Goal: Task Accomplishment & Management: Use online tool/utility

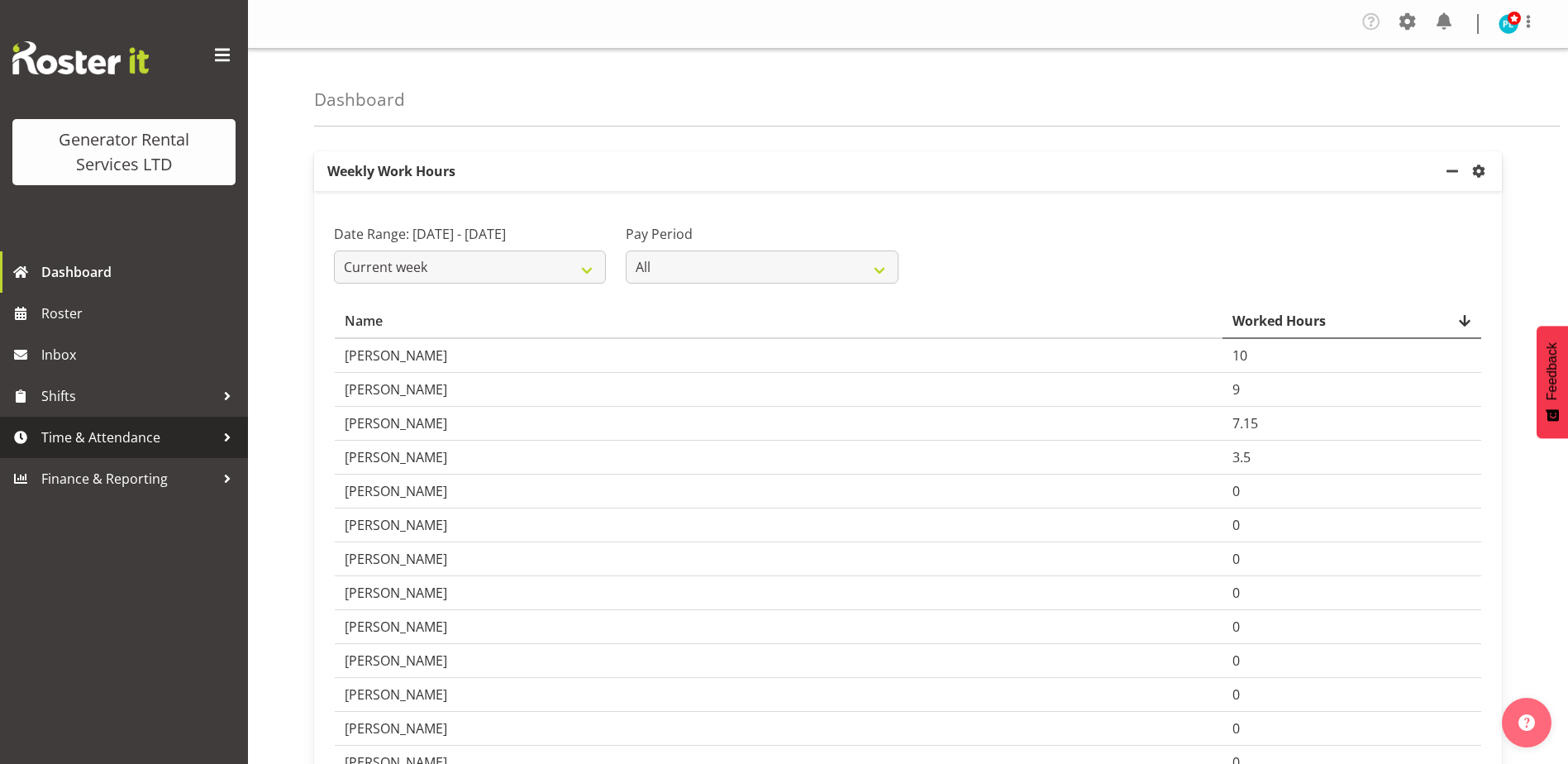
click at [90, 431] on span "Time & Attendance" at bounding box center [129, 437] width 174 height 25
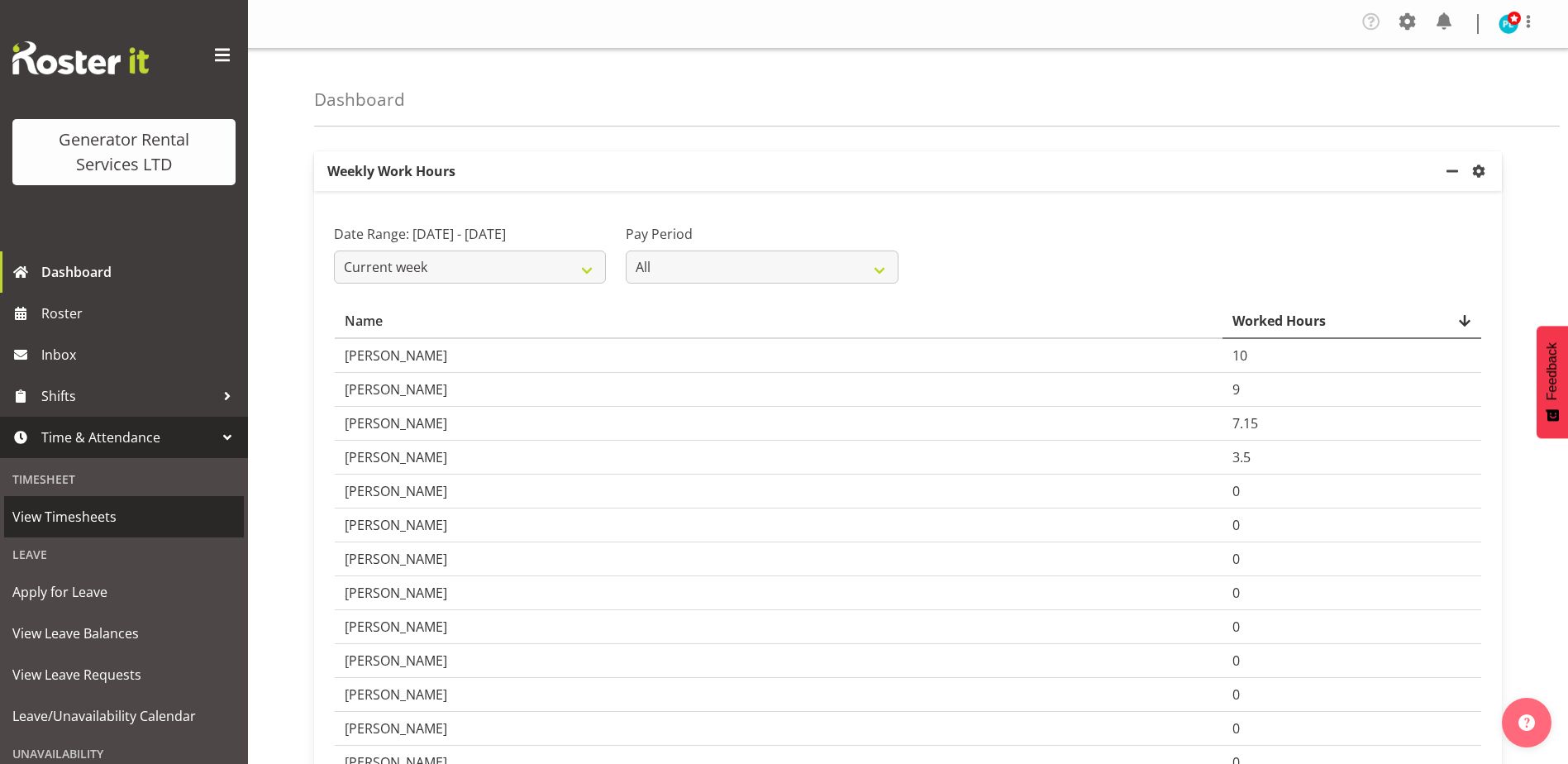
click at [74, 514] on span "View Timesheets" at bounding box center [124, 516] width 223 height 25
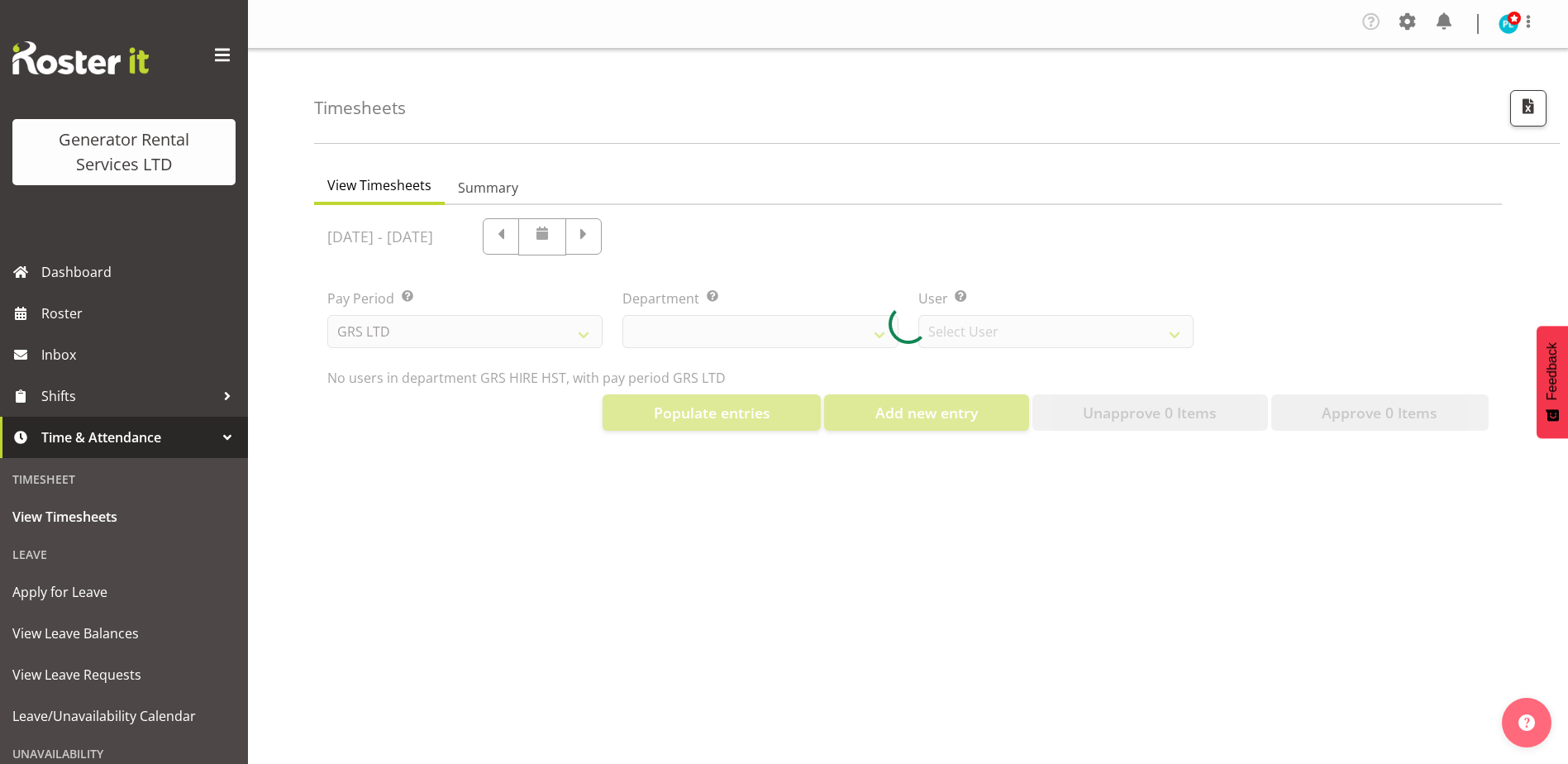
select select "22"
select select "149"
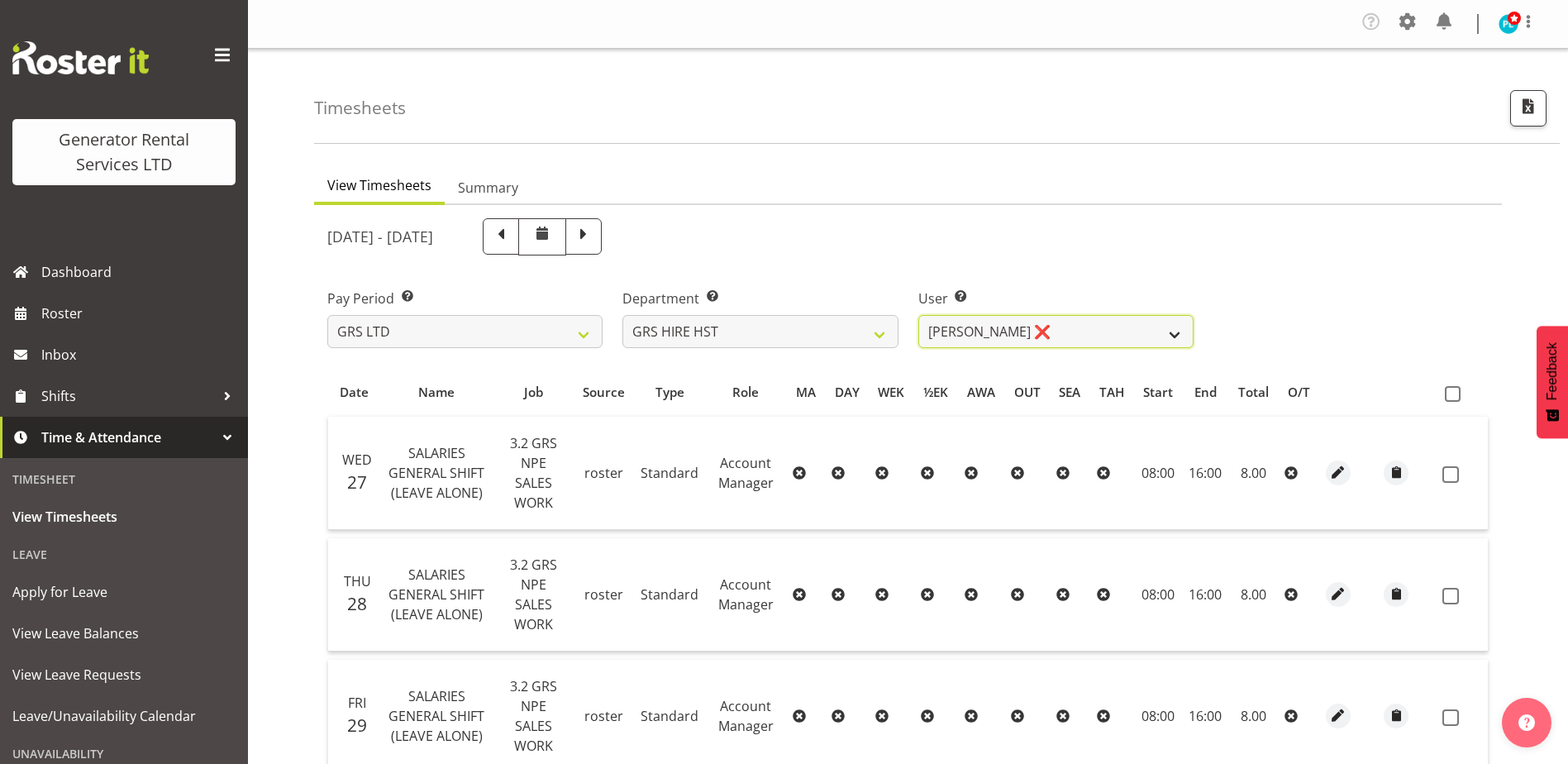
click at [1186, 330] on select "[PERSON_NAME] ❌ [PERSON_NAME] ✔ [PERSON_NAME] ✔" at bounding box center [1055, 331] width 275 height 33
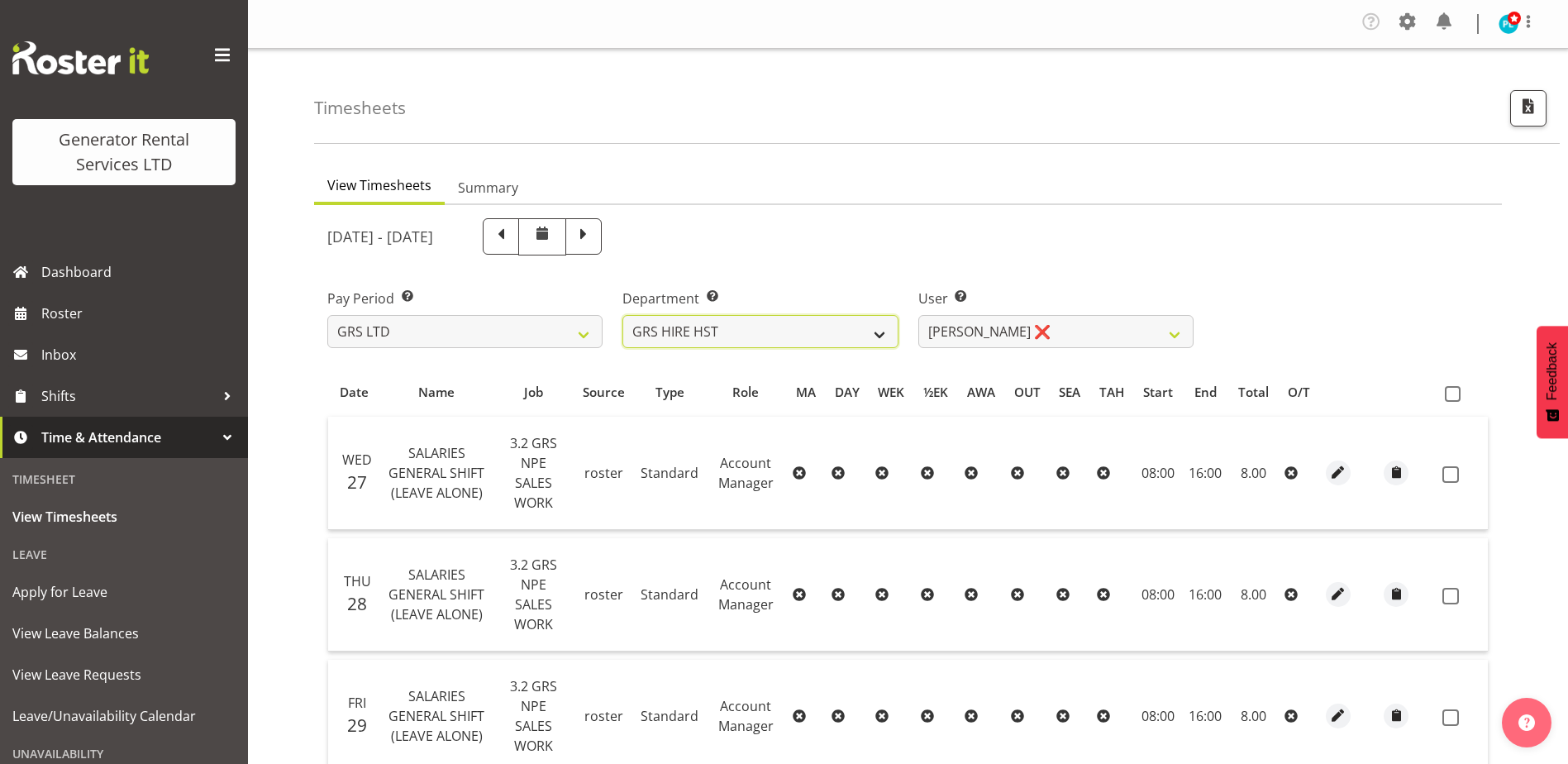
click at [862, 336] on select "GRS ADMIN AKL GRS ADMIN TGA GRS ENGINEERING AKL GRS HIRE AKL GRS HIRE HST GRS H…" at bounding box center [760, 331] width 275 height 33
click at [623, 315] on select "GRS ADMIN AKL GRS ADMIN TGA GRS ENGINEERING AKL GRS HIRE AKL GRS HIRE HST GRS H…" at bounding box center [760, 331] width 275 height 33
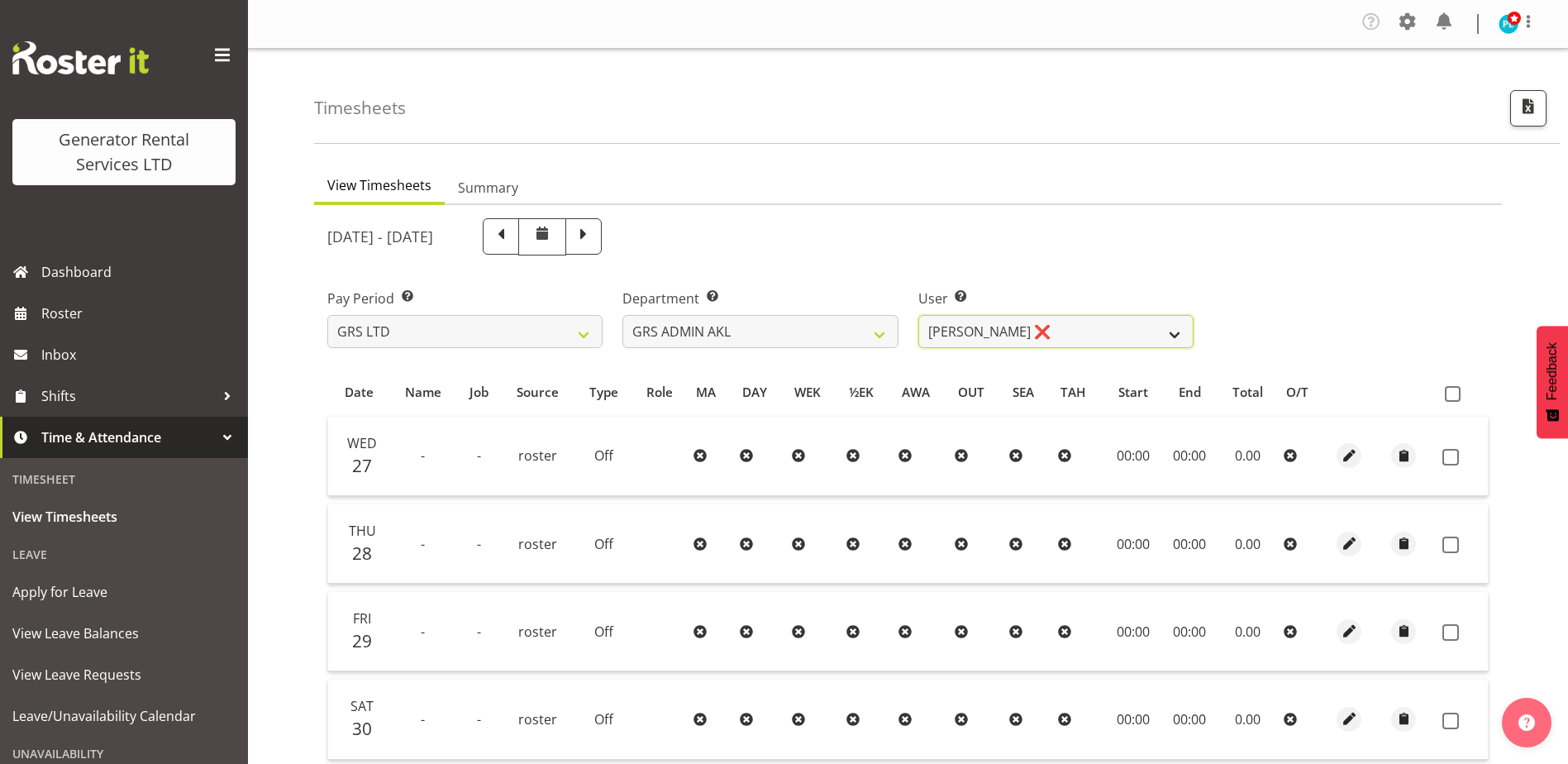
click at [1175, 332] on select "[PERSON_NAME] ❌ [PERSON_NAME] ❌ [PERSON_NAME] ❌ [PERSON_NAME] ❌ [PERSON_NAME] ❌" at bounding box center [1055, 331] width 275 height 33
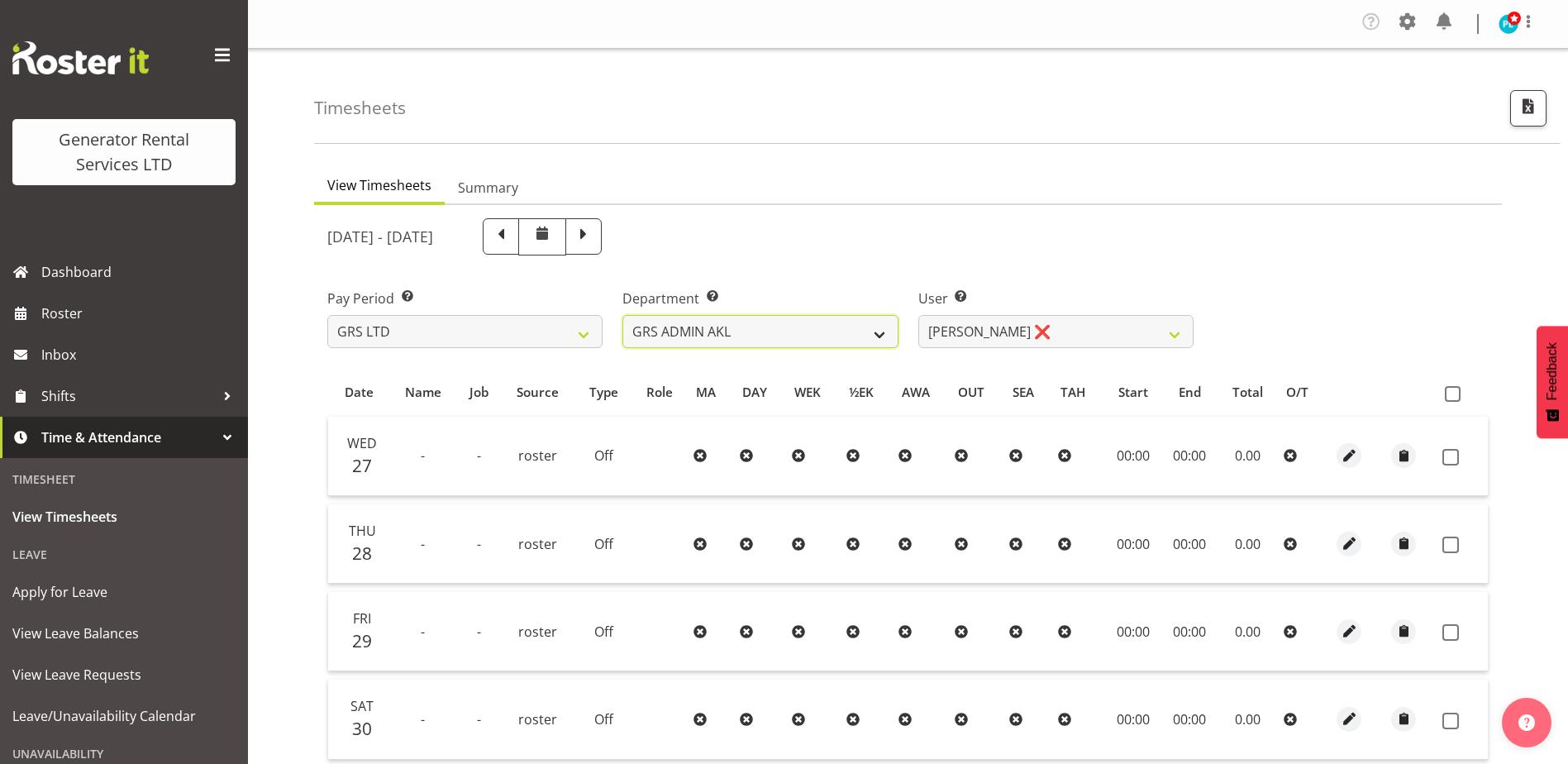
drag, startPoint x: 894, startPoint y: 336, endPoint x: 878, endPoint y: 336, distance: 16.0
click at [878, 336] on select "GRS ADMIN AKL GRS ADMIN TGA GRS ENGINEERING AKL GRS HIRE AKL GRS HIRE HST GRS H…" at bounding box center [760, 331] width 275 height 33
click at [623, 315] on select "GRS ADMIN AKL GRS ADMIN TGA GRS ENGINEERING AKL GRS HIRE AKL GRS HIRE HST GRS H…" at bounding box center [760, 331] width 275 height 33
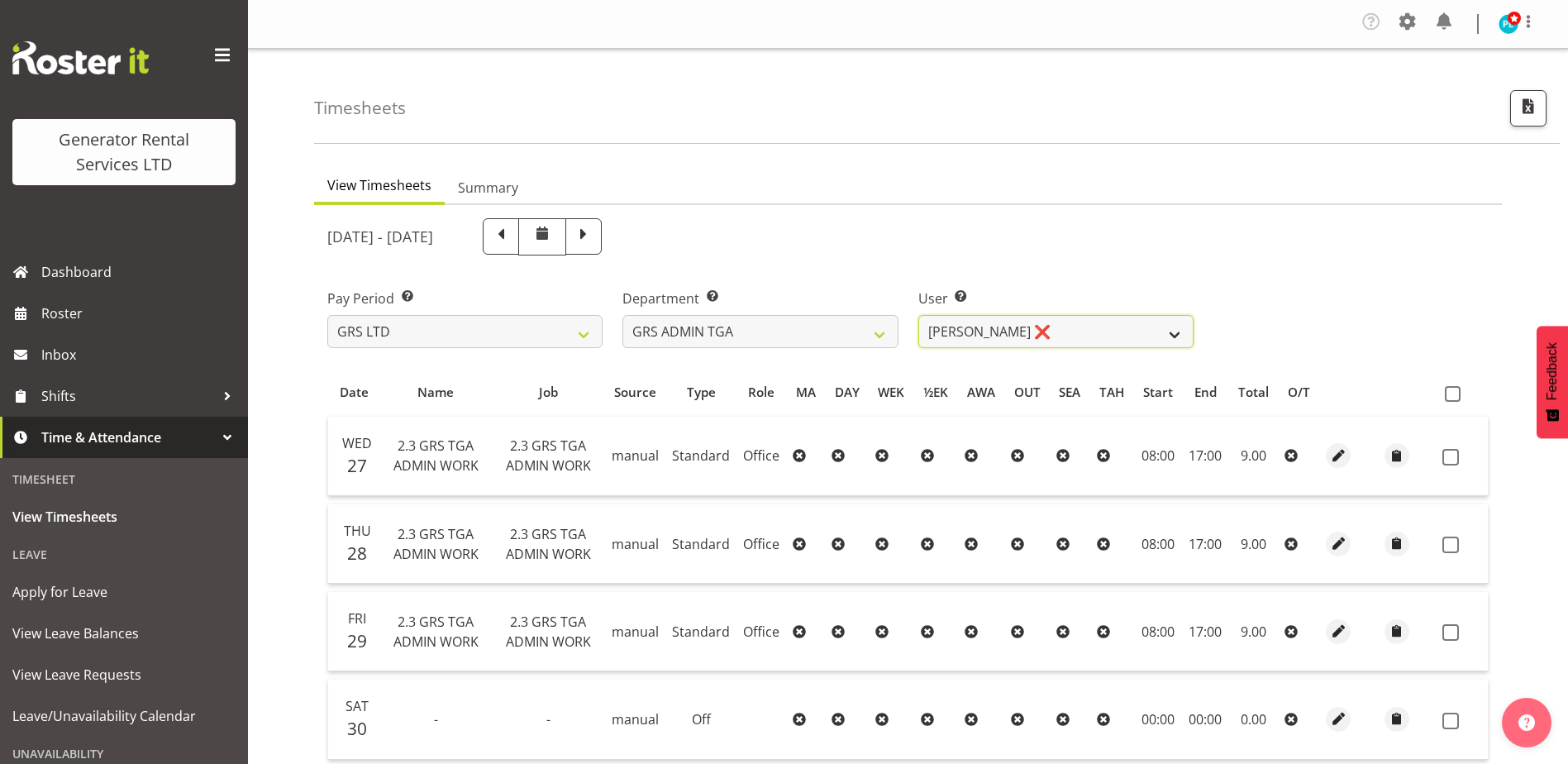
click at [1175, 331] on select "[PERSON_NAME] ❌" at bounding box center [1055, 331] width 275 height 33
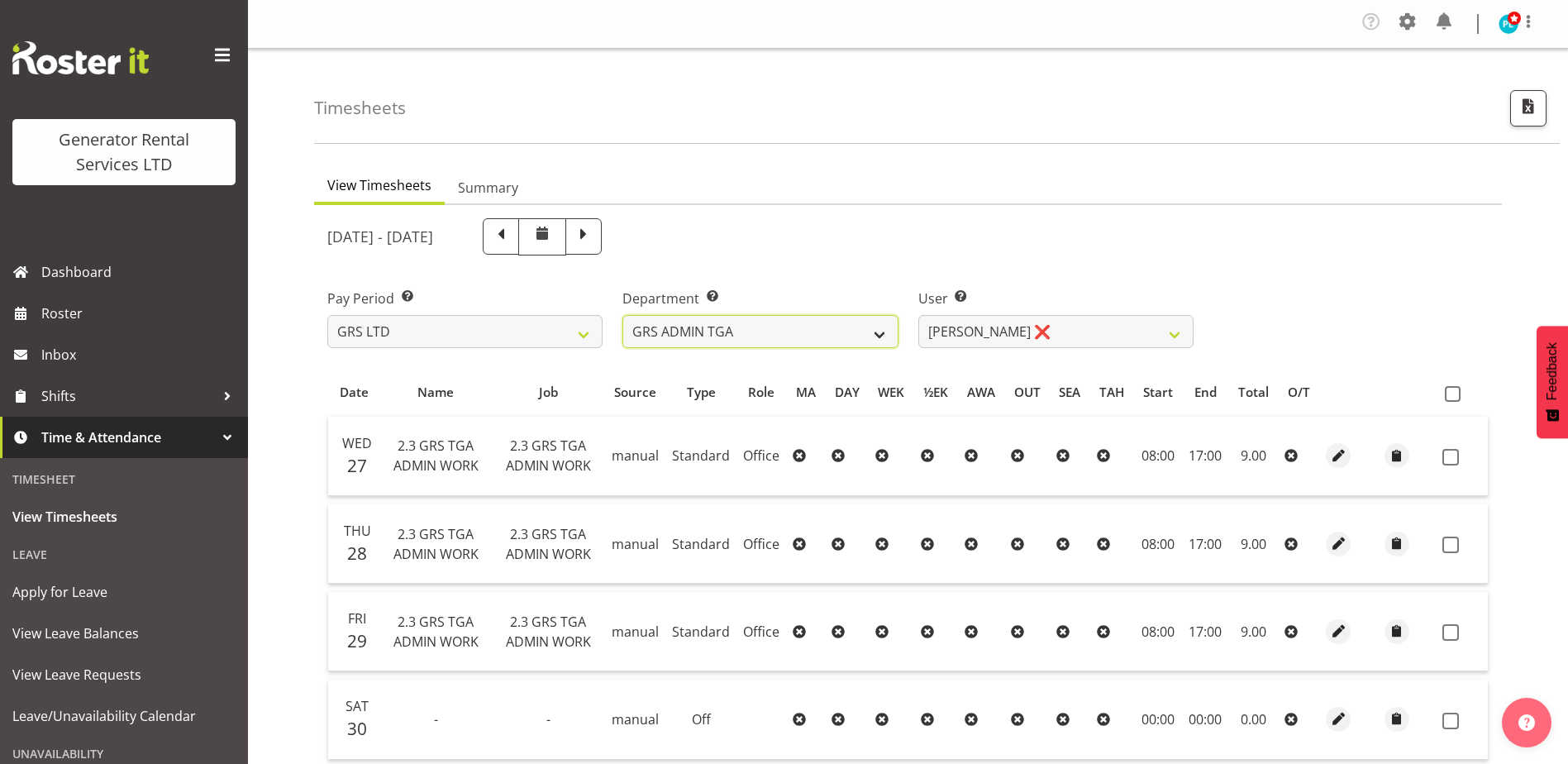
click at [872, 336] on select "GRS ADMIN AKL GRS ADMIN TGA GRS ENGINEERING AKL GRS HIRE AKL GRS HIRE HST GRS H…" at bounding box center [760, 331] width 275 height 33
click at [623, 315] on select "GRS ADMIN AKL GRS ADMIN TGA GRS ENGINEERING AKL GRS HIRE AKL GRS HIRE HST GRS H…" at bounding box center [760, 331] width 275 height 33
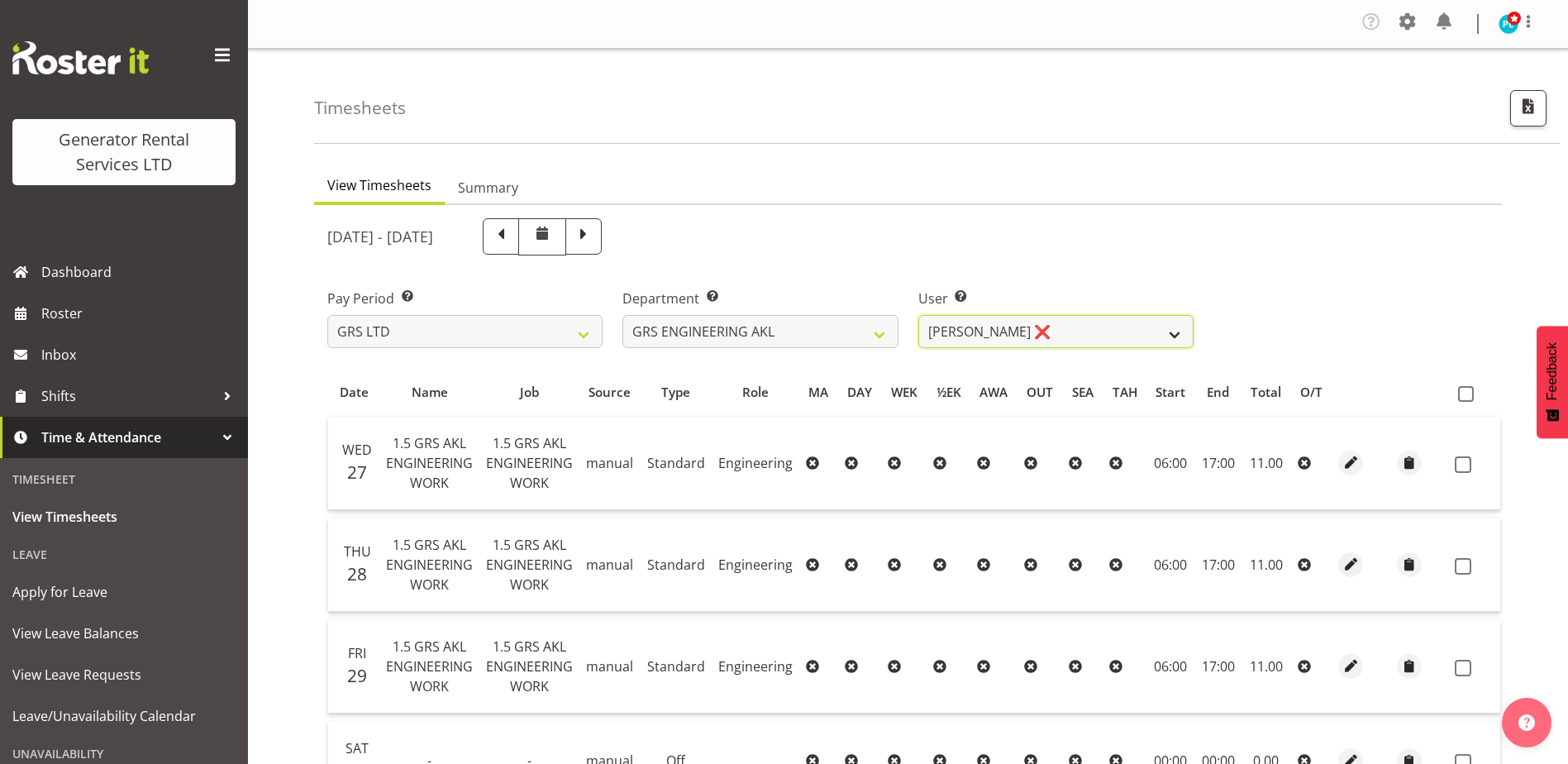
click at [1169, 338] on select "[PERSON_NAME] ❌" at bounding box center [1055, 331] width 275 height 33
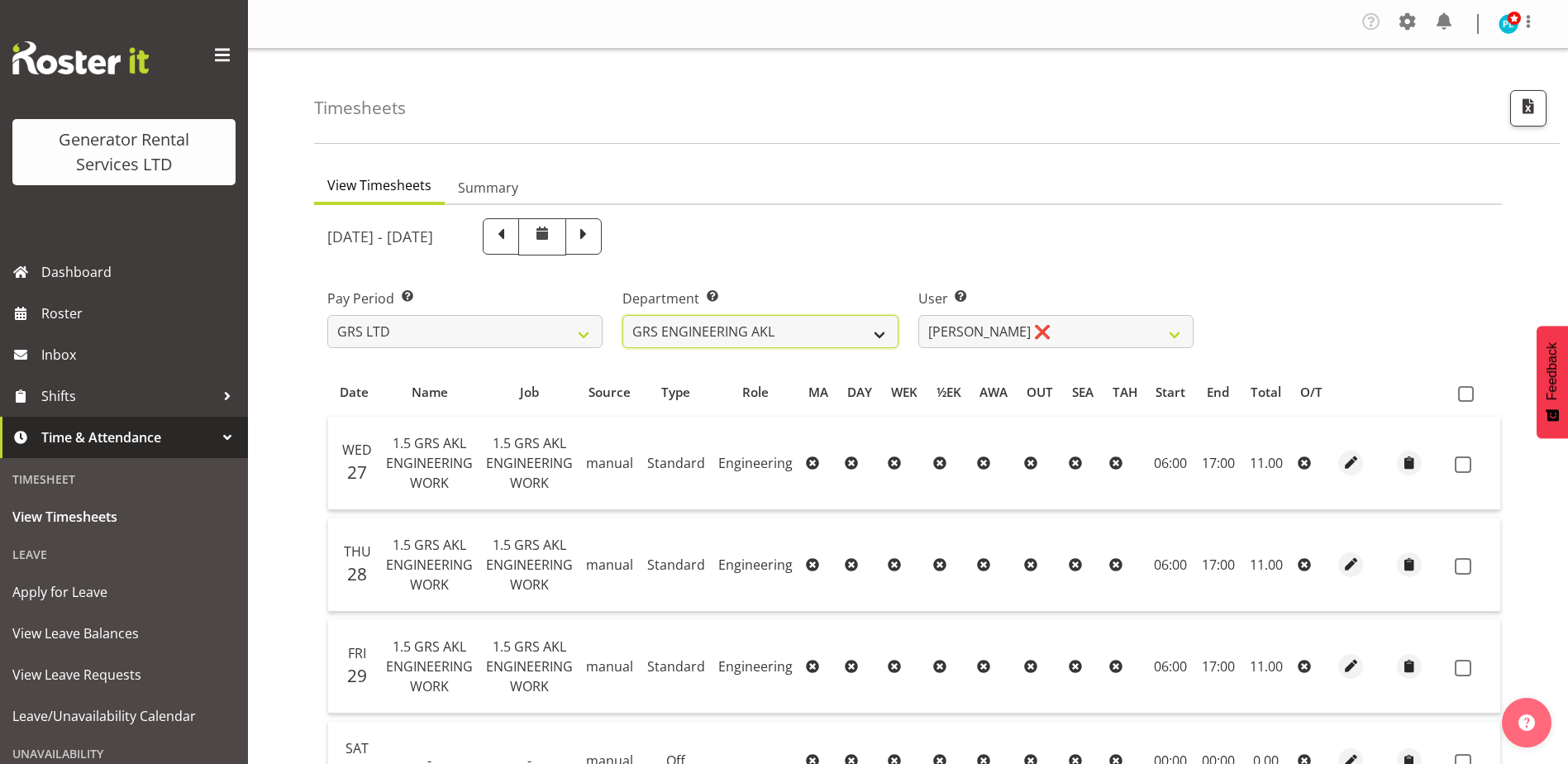
click at [835, 338] on select "GRS ADMIN AKL GRS ADMIN TGA GRS ENGINEERING AKL GRS HIRE AKL GRS HIRE HST GRS H…" at bounding box center [760, 331] width 275 height 33
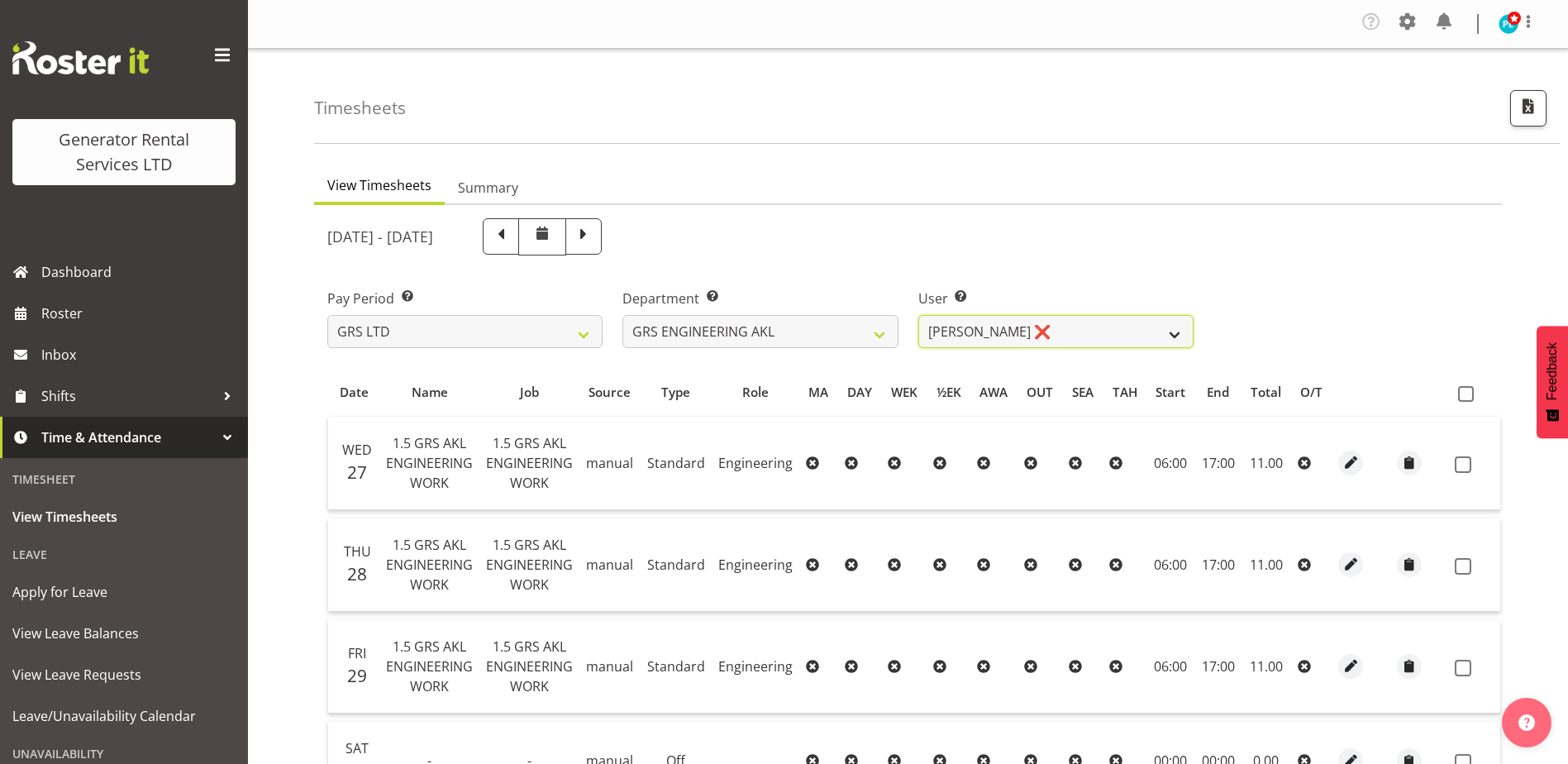
click at [1047, 332] on select "[PERSON_NAME] ❌" at bounding box center [1055, 331] width 275 height 33
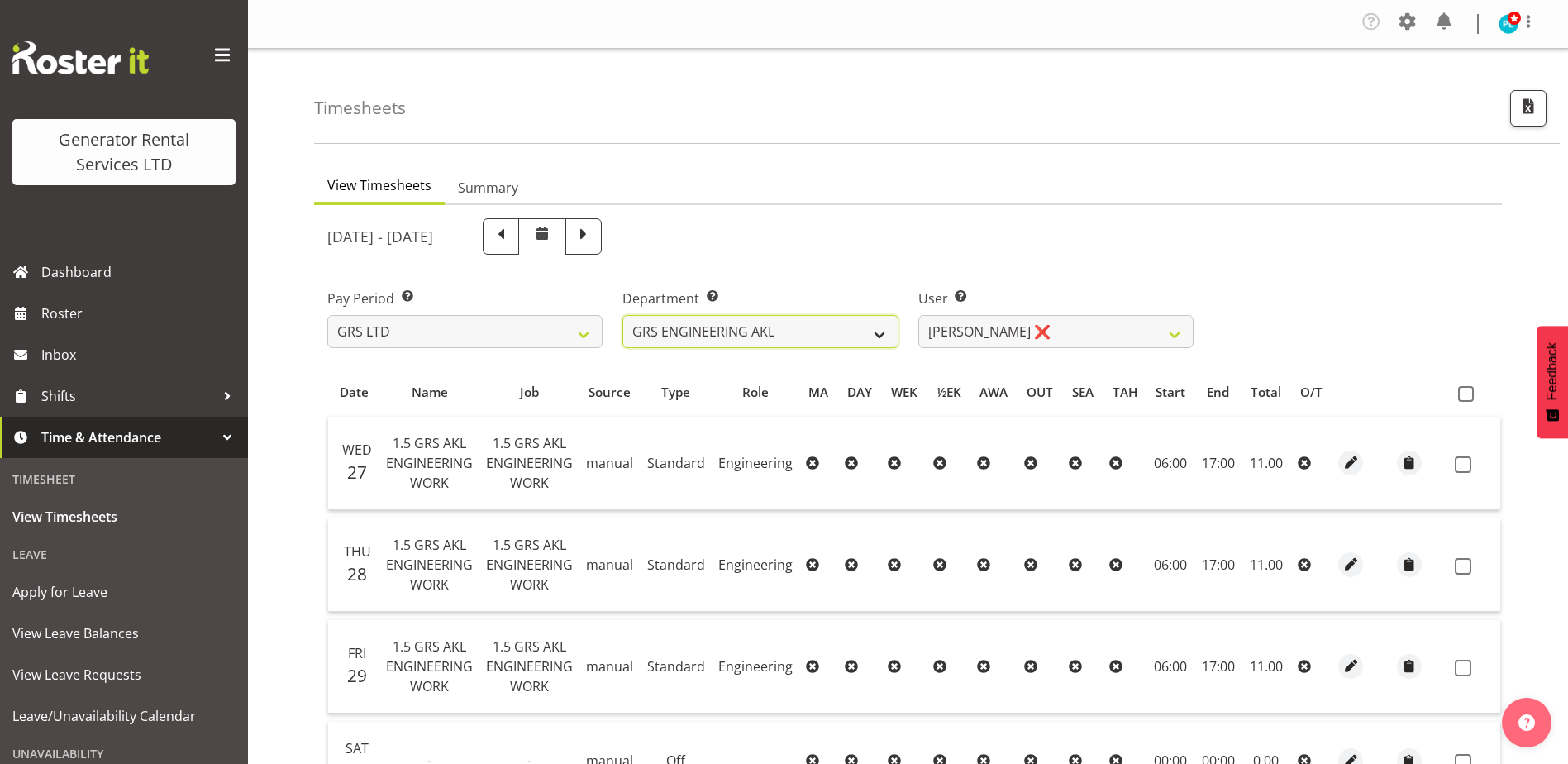
click at [883, 342] on select "GRS ADMIN AKL GRS ADMIN TGA GRS ENGINEERING AKL GRS HIRE AKL GRS HIRE HST GRS H…" at bounding box center [760, 331] width 275 height 33
click at [623, 315] on select "GRS ADMIN AKL GRS ADMIN TGA GRS ENGINEERING AKL GRS HIRE AKL GRS HIRE HST GRS H…" at bounding box center [760, 331] width 275 height 33
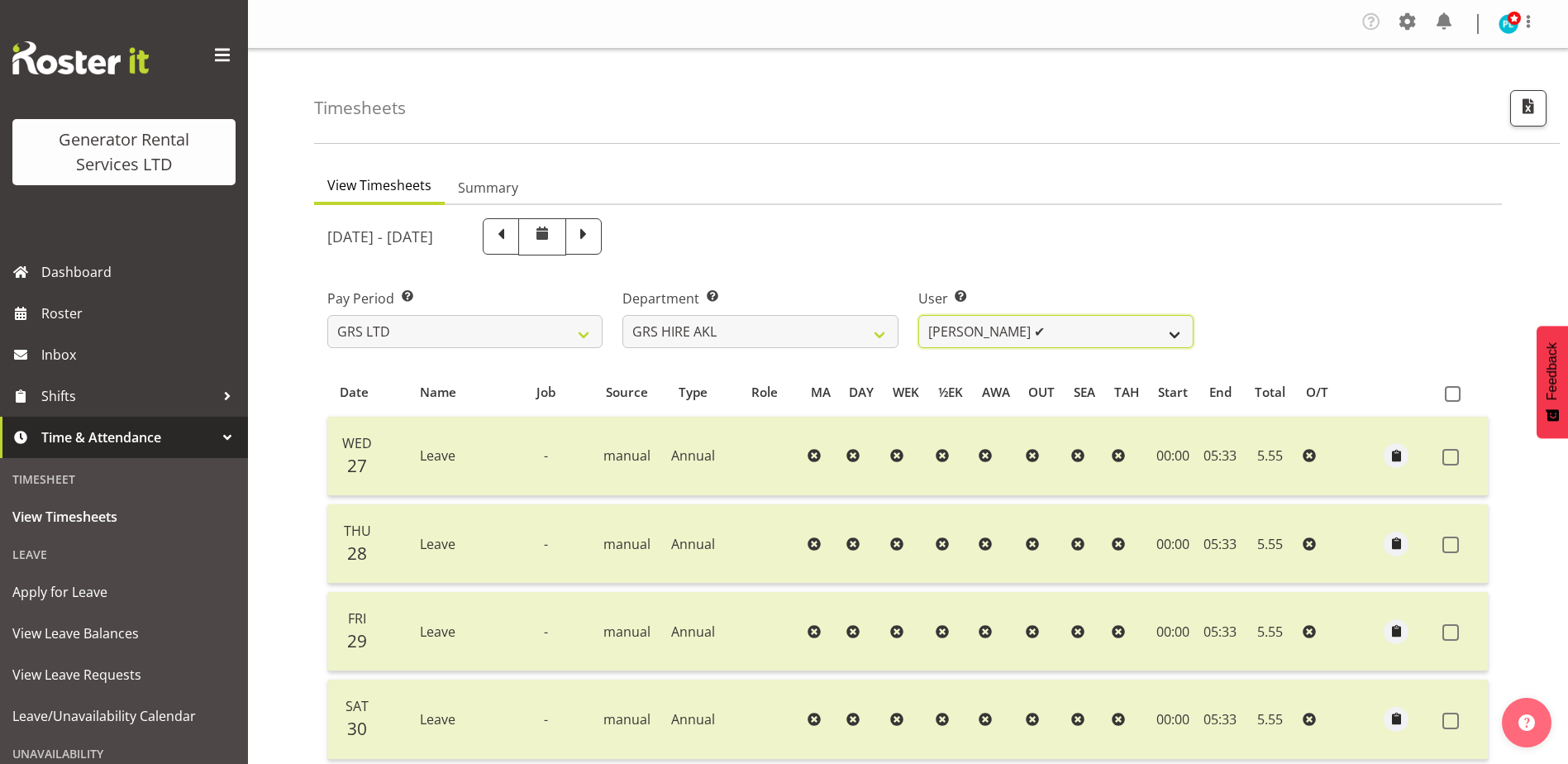
click at [1075, 330] on select "[PERSON_NAME] ✔ [PERSON_NAME] ✔ [PERSON_NAME] ([GEOGRAPHIC_DATA]) [GEOGRAPHIC_D…" at bounding box center [1055, 331] width 275 height 33
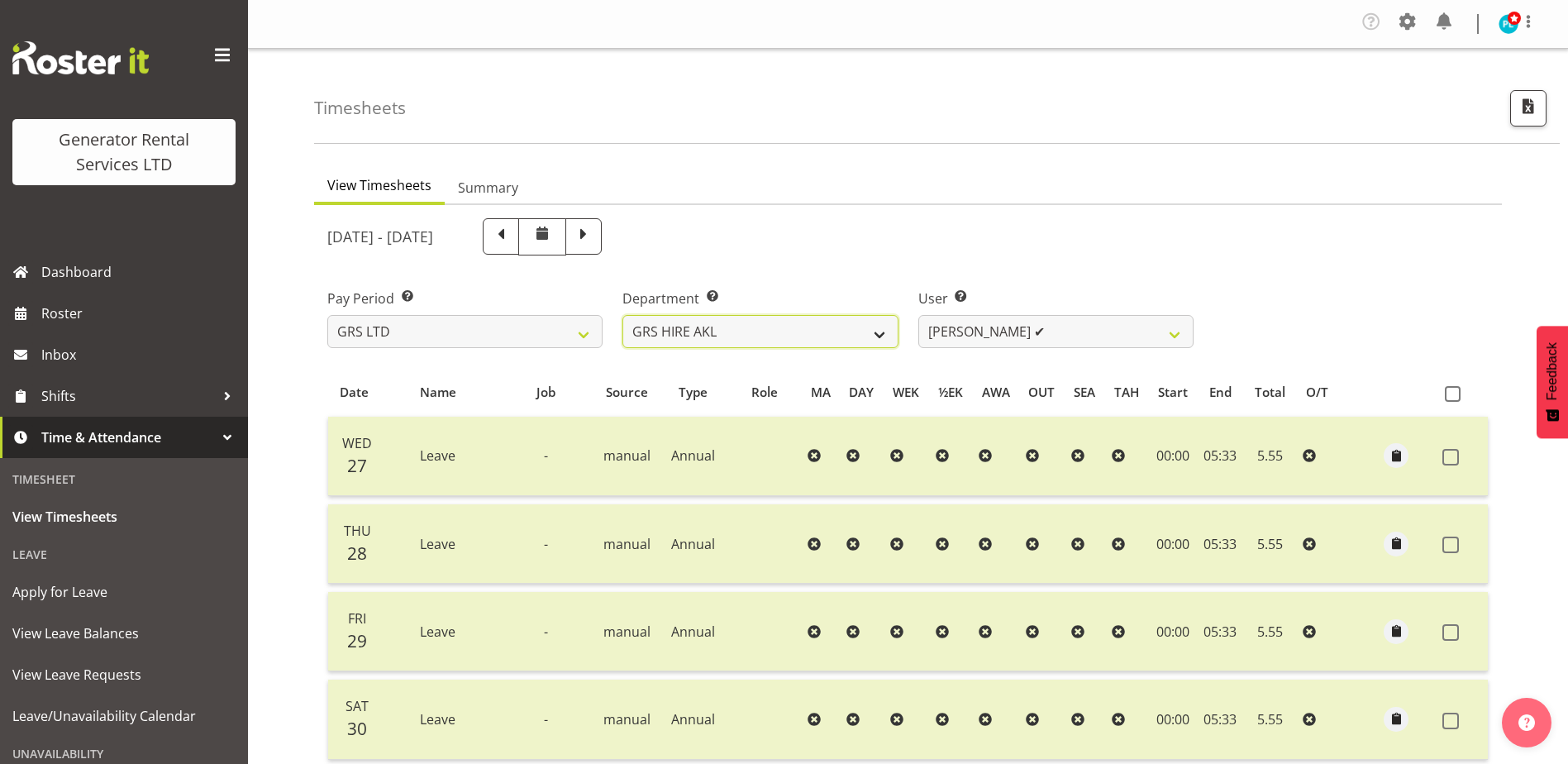
click at [847, 321] on select "GRS ADMIN AKL GRS ADMIN TGA GRS ENGINEERING AKL GRS HIRE AKL GRS HIRE HST GRS H…" at bounding box center [760, 331] width 275 height 33
click at [623, 315] on select "GRS ADMIN AKL GRS ADMIN TGA GRS ENGINEERING AKL GRS HIRE AKL GRS HIRE HST GRS H…" at bounding box center [760, 331] width 275 height 33
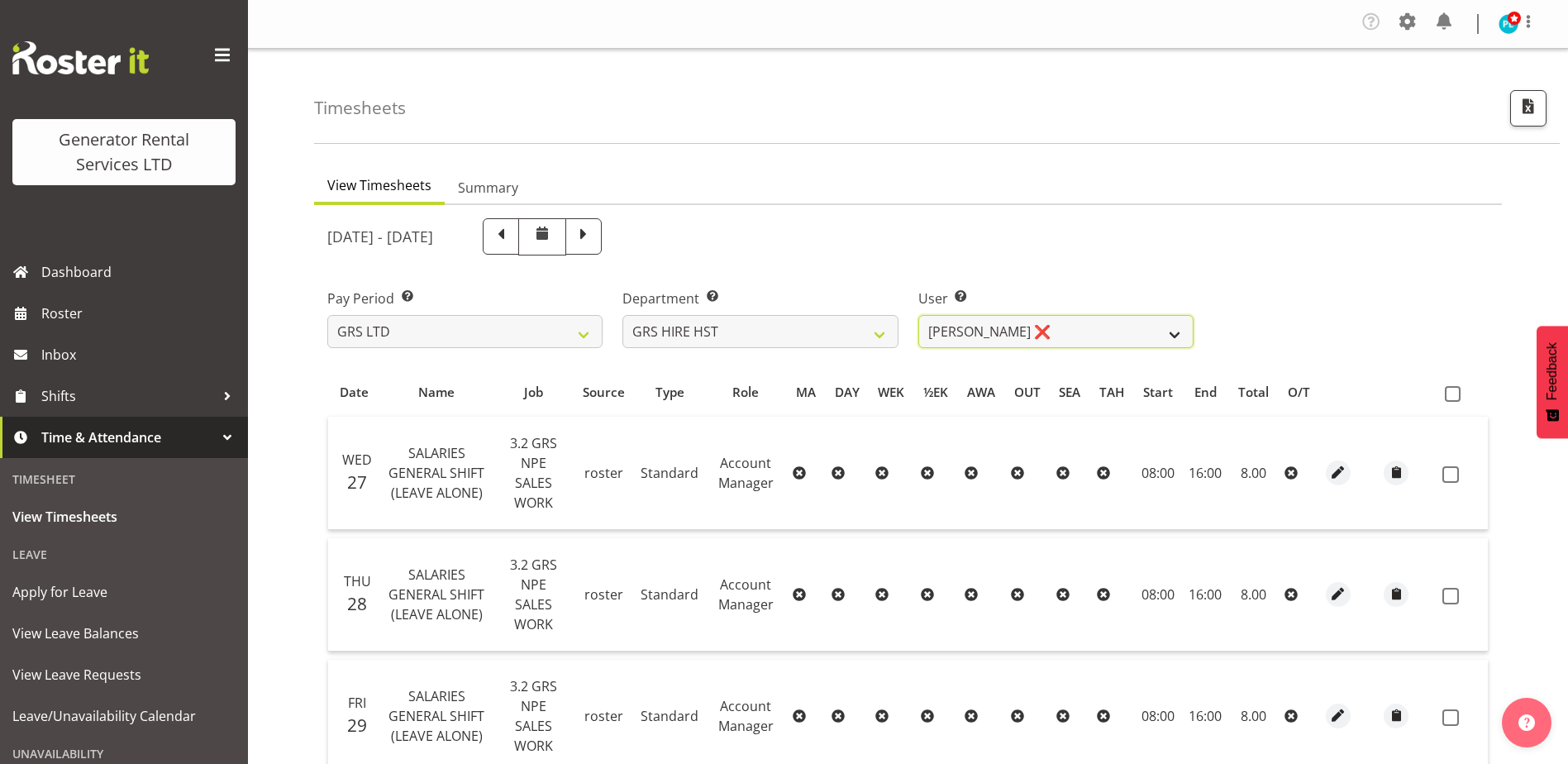
click at [1129, 336] on select "[PERSON_NAME] ❌ [PERSON_NAME] ✔ [PERSON_NAME] ✔" at bounding box center [1055, 331] width 275 height 33
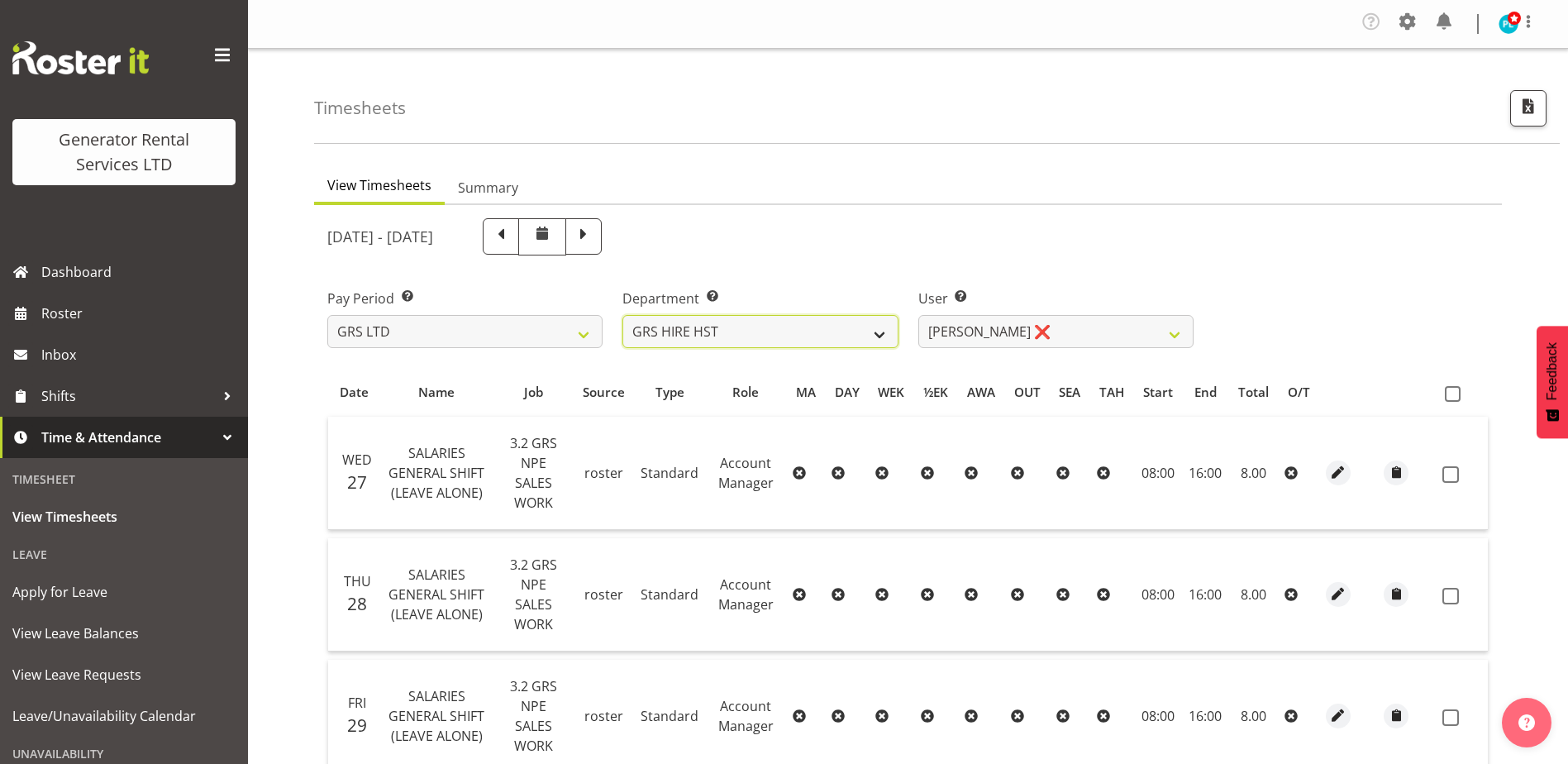
click at [778, 346] on select "GRS ADMIN AKL GRS ADMIN TGA GRS ENGINEERING AKL GRS HIRE AKL GRS HIRE HST GRS H…" at bounding box center [760, 331] width 275 height 33
click at [623, 315] on select "GRS ADMIN AKL GRS ADMIN TGA GRS ENGINEERING AKL GRS HIRE AKL GRS HIRE HST GRS H…" at bounding box center [760, 331] width 275 height 33
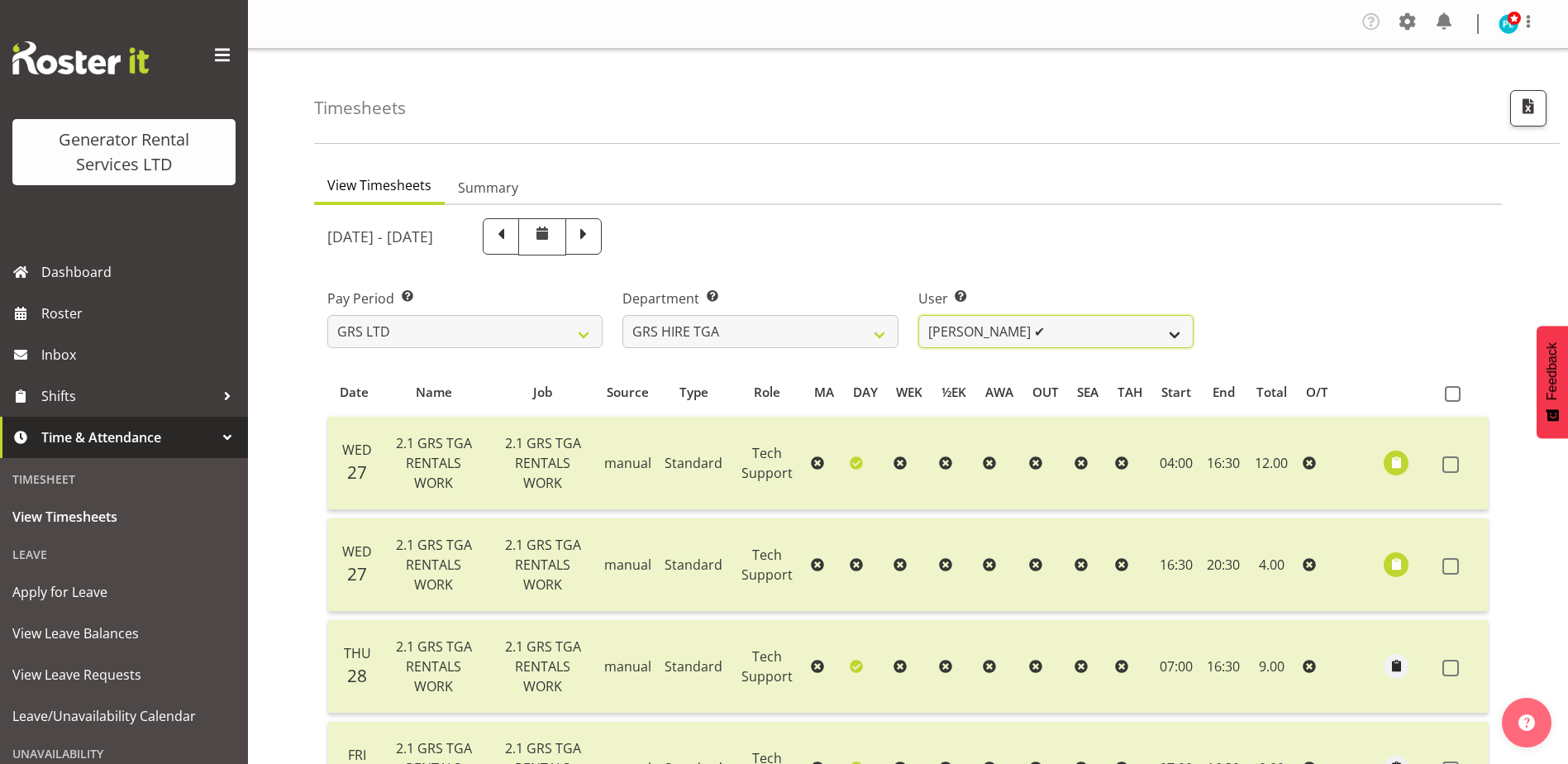
click at [1126, 333] on select "[PERSON_NAME] ✔ [PERSON_NAME] ✔ [PERSON_NAME] ✔ [PERSON_NAME] ✔ [PERSON_NAME] ✔" at bounding box center [1055, 331] width 275 height 33
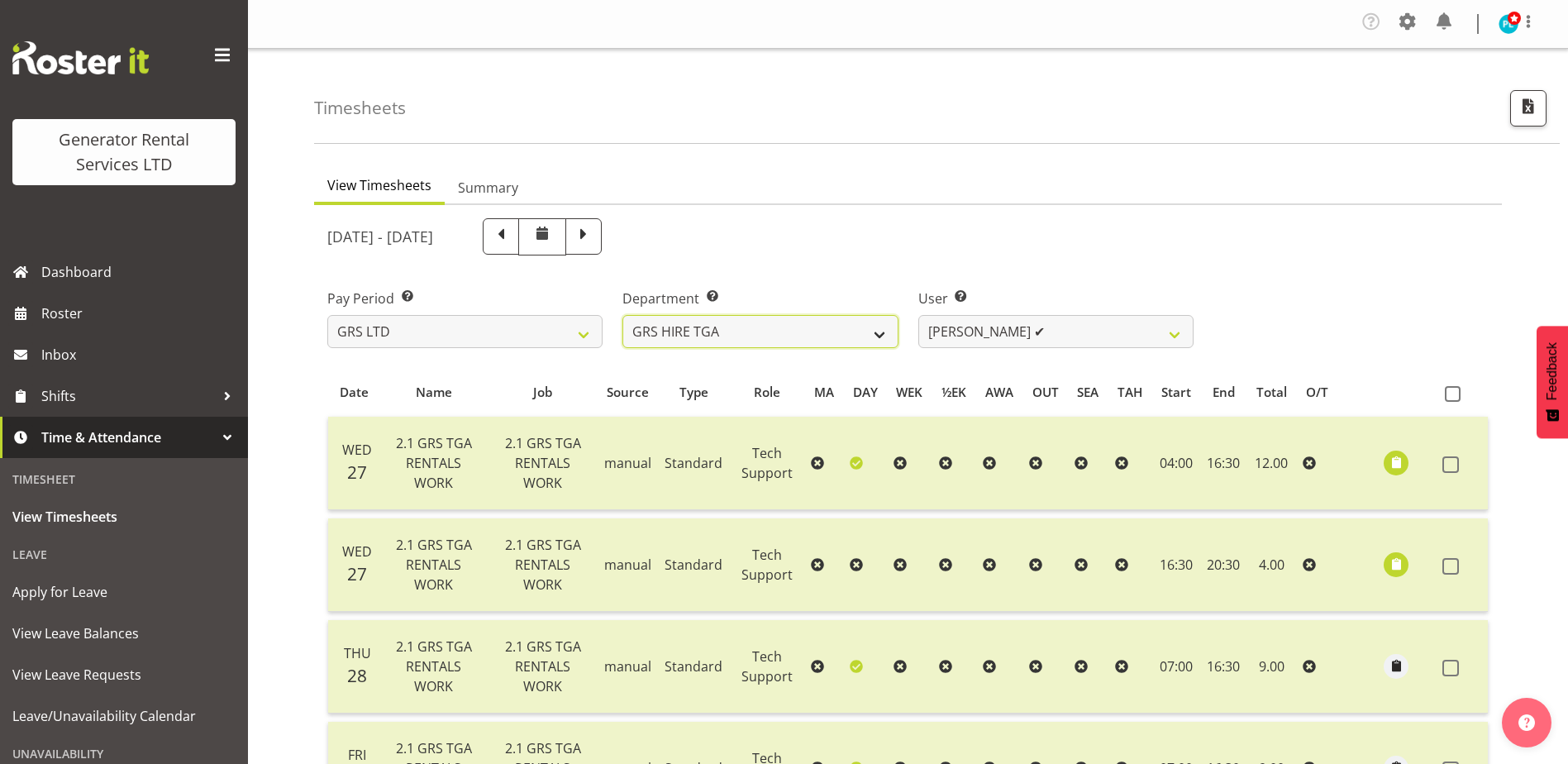
click at [882, 335] on select "GRS ADMIN AKL GRS ADMIN TGA GRS ENGINEERING AKL GRS HIRE AKL GRS HIRE HST GRS H…" at bounding box center [760, 331] width 275 height 33
click at [623, 315] on select "GRS ADMIN AKL GRS ADMIN TGA GRS ENGINEERING AKL GRS HIRE AKL GRS HIRE HST GRS H…" at bounding box center [760, 331] width 275 height 33
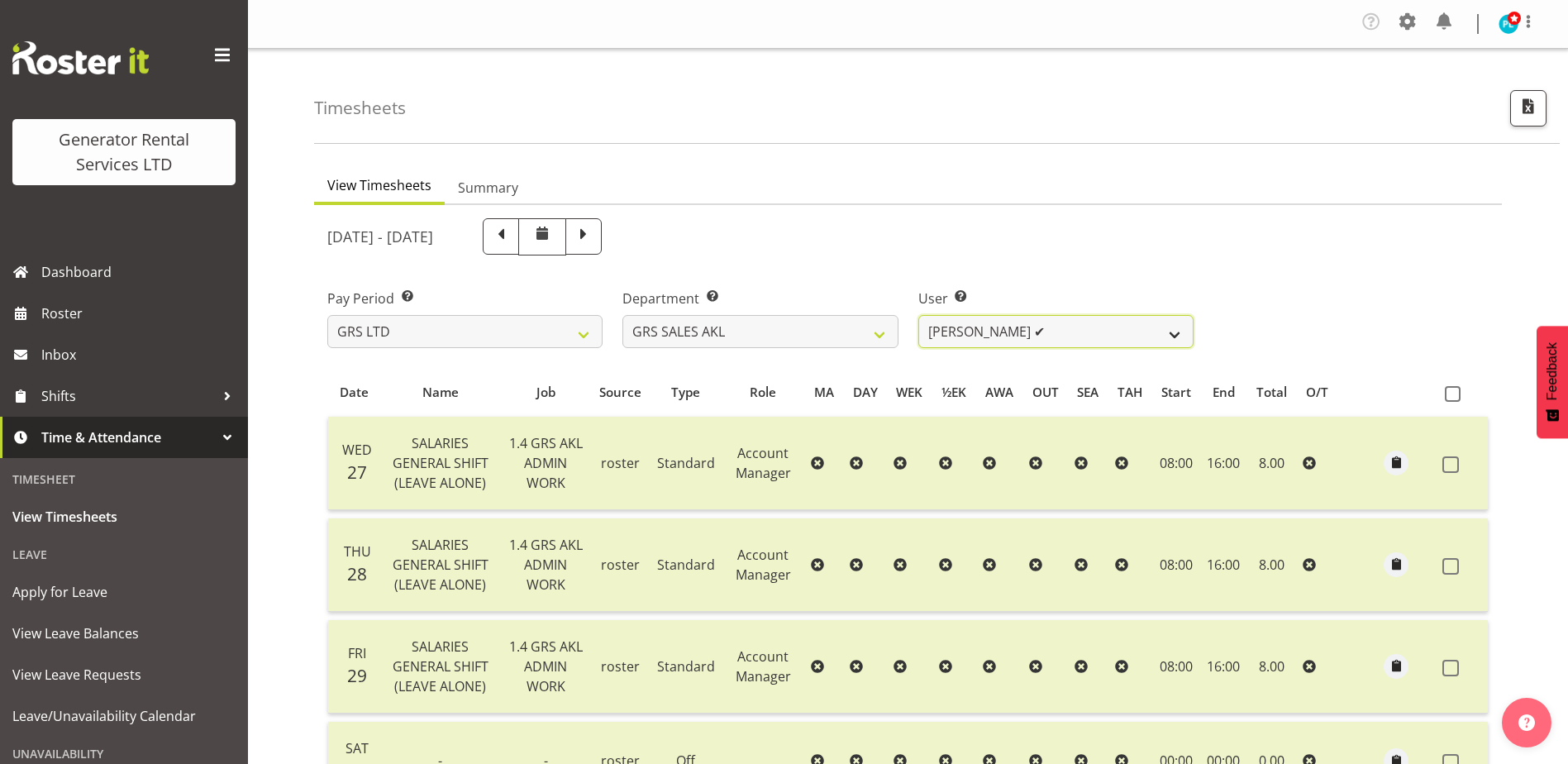
click at [1131, 333] on select "[PERSON_NAME] ✔ [PERSON_NAME] ✔ [PERSON_NAME] ✔ [PERSON_NAME] ✔ [PERSON_NAME] ❌" at bounding box center [1055, 331] width 275 height 33
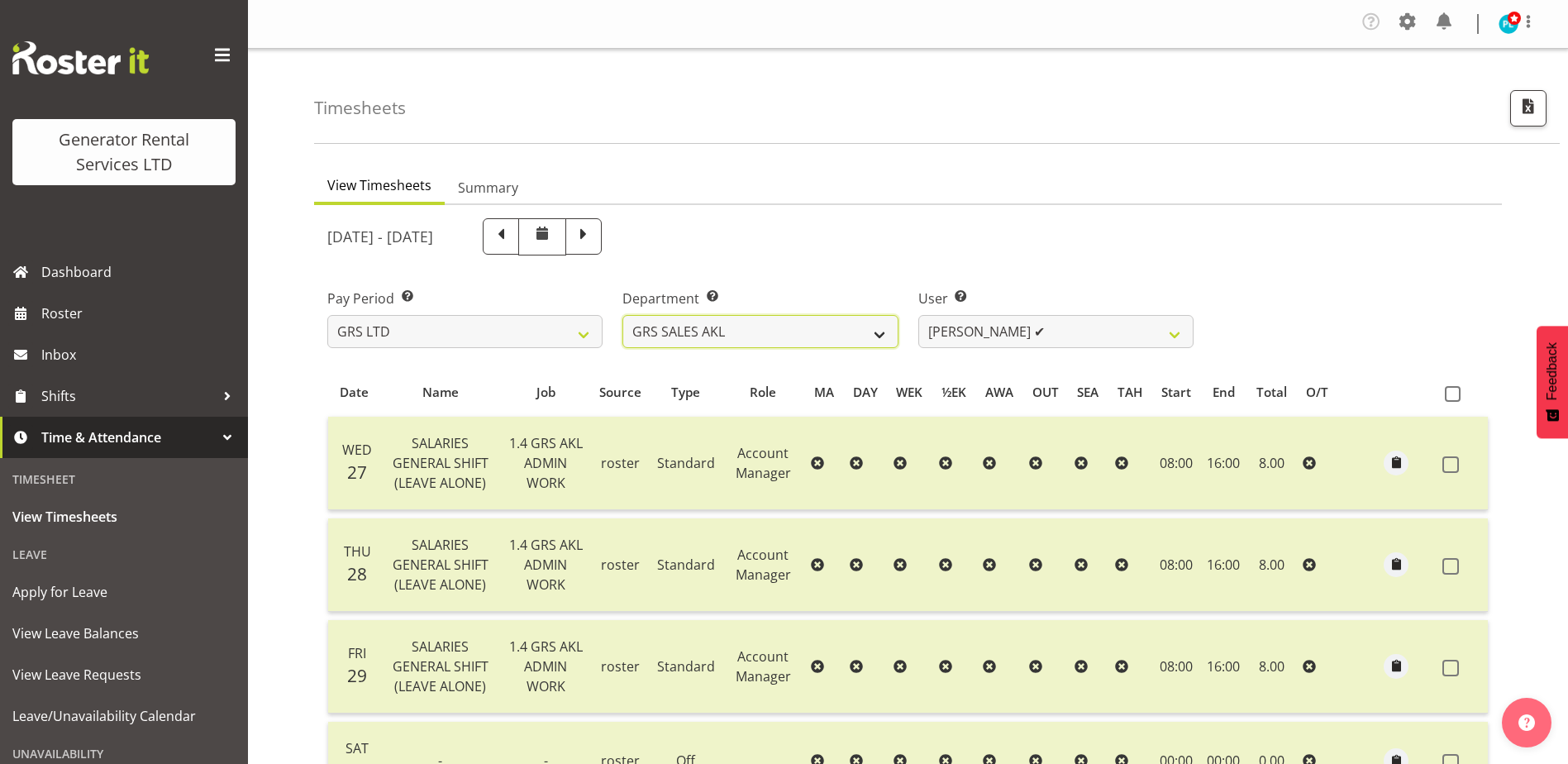
click at [851, 333] on select "GRS ADMIN AKL GRS ADMIN TGA GRS ENGINEERING AKL GRS HIRE AKL GRS HIRE HST GRS H…" at bounding box center [760, 331] width 275 height 33
click at [623, 315] on select "GRS ADMIN AKL GRS ADMIN TGA GRS ENGINEERING AKL GRS HIRE AKL GRS HIRE HST GRS H…" at bounding box center [760, 331] width 275 height 33
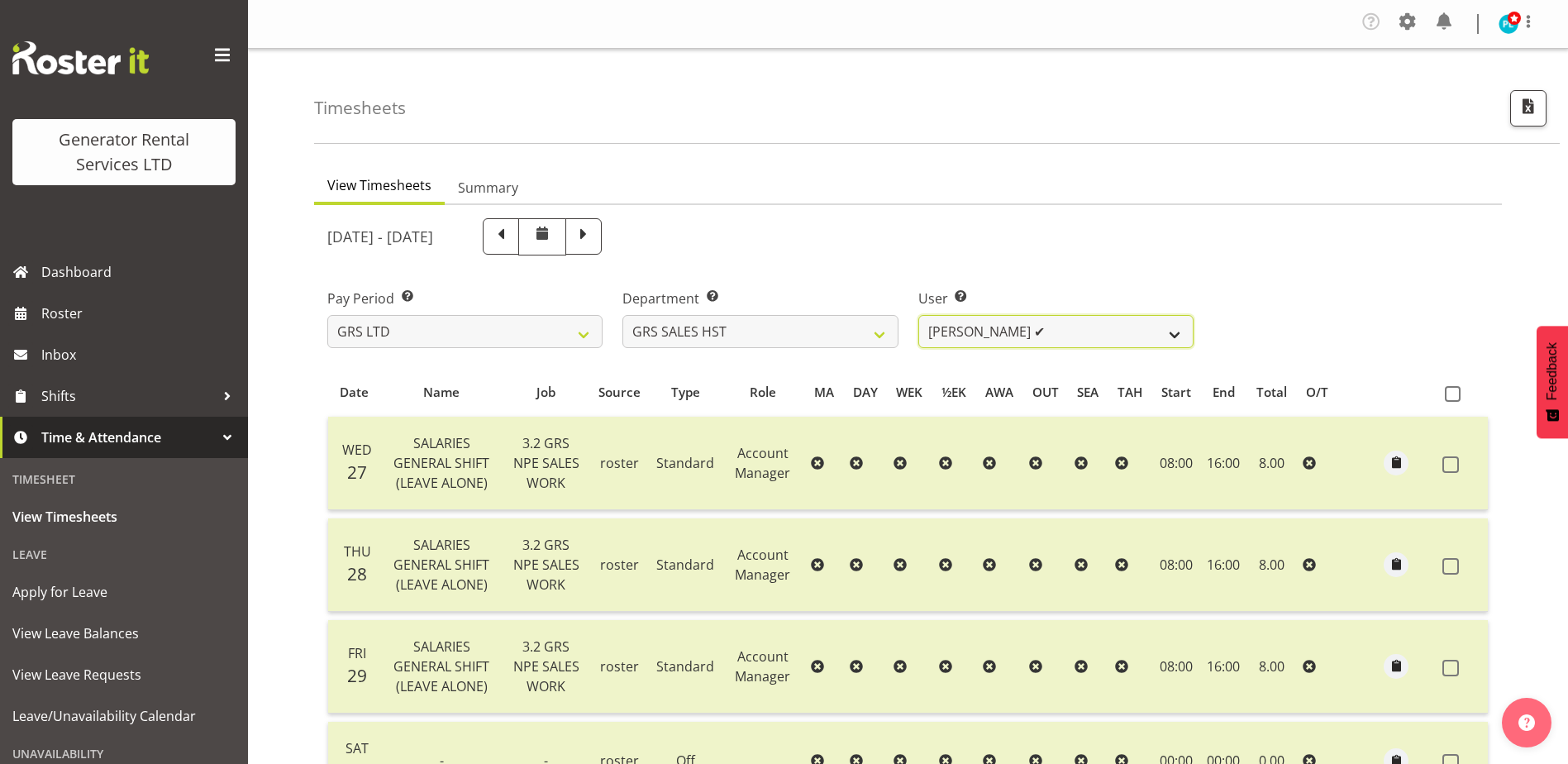
click at [1067, 335] on select "[PERSON_NAME] ✔" at bounding box center [1055, 331] width 275 height 33
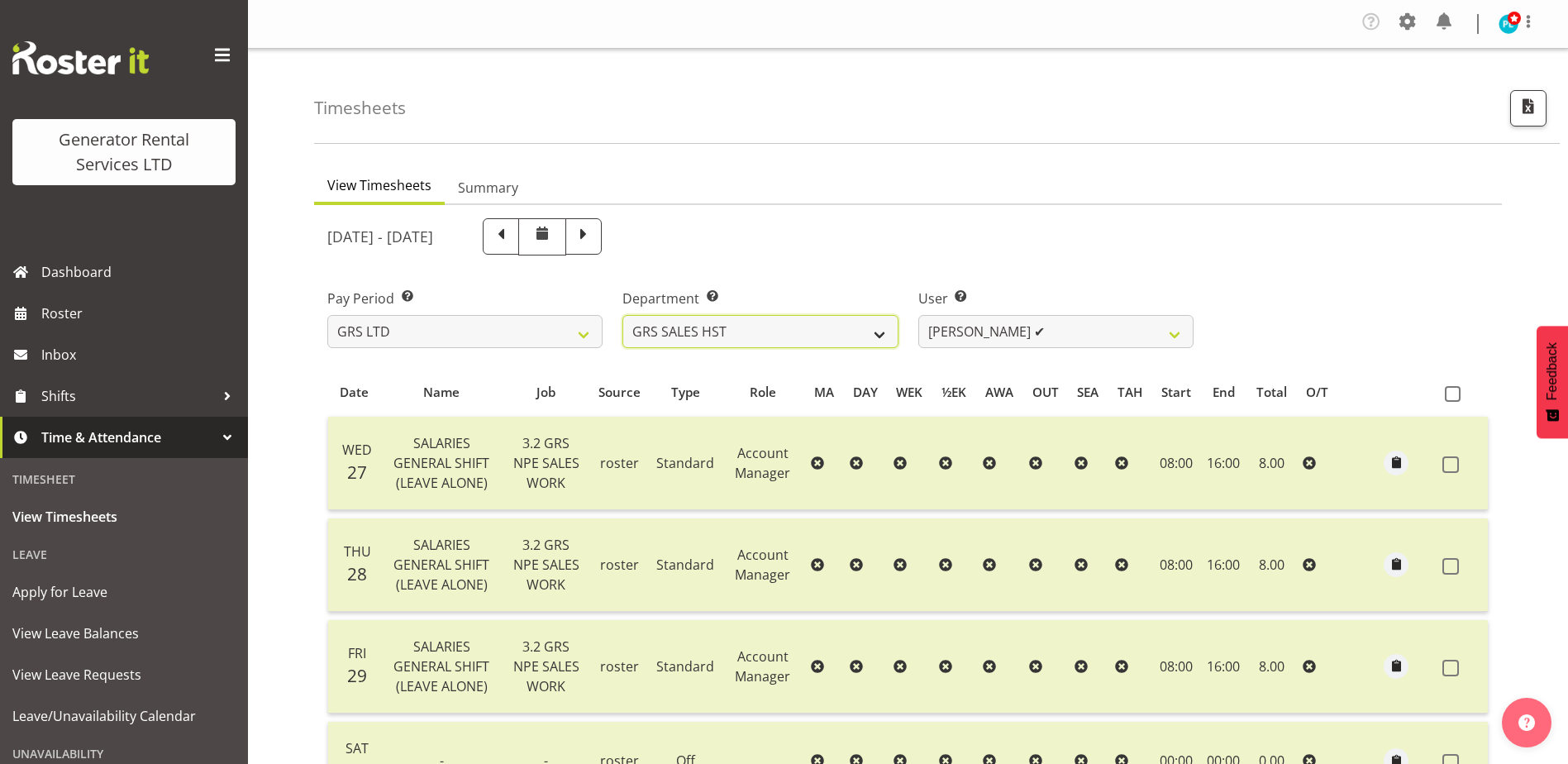
click at [880, 336] on select "GRS ADMIN AKL GRS ADMIN TGA GRS ENGINEERING AKL GRS HIRE AKL GRS HIRE HST GRS H…" at bounding box center [760, 331] width 275 height 33
select select "164"
click at [623, 315] on select "GRS ADMIN AKL GRS ADMIN TGA GRS ENGINEERING AKL GRS HIRE AKL GRS HIRE HST GRS H…" at bounding box center [760, 331] width 275 height 33
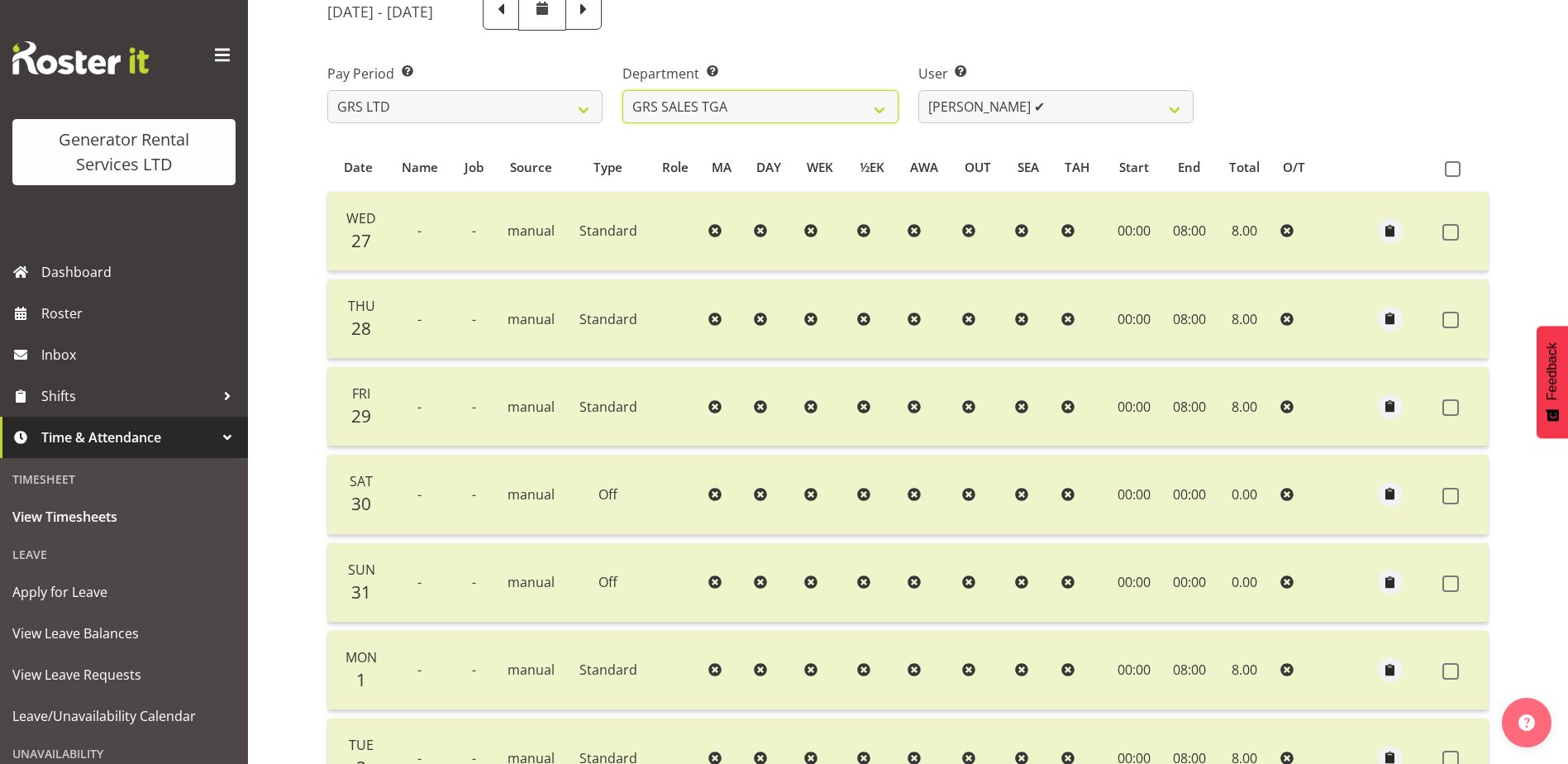
scroll to position [83, 0]
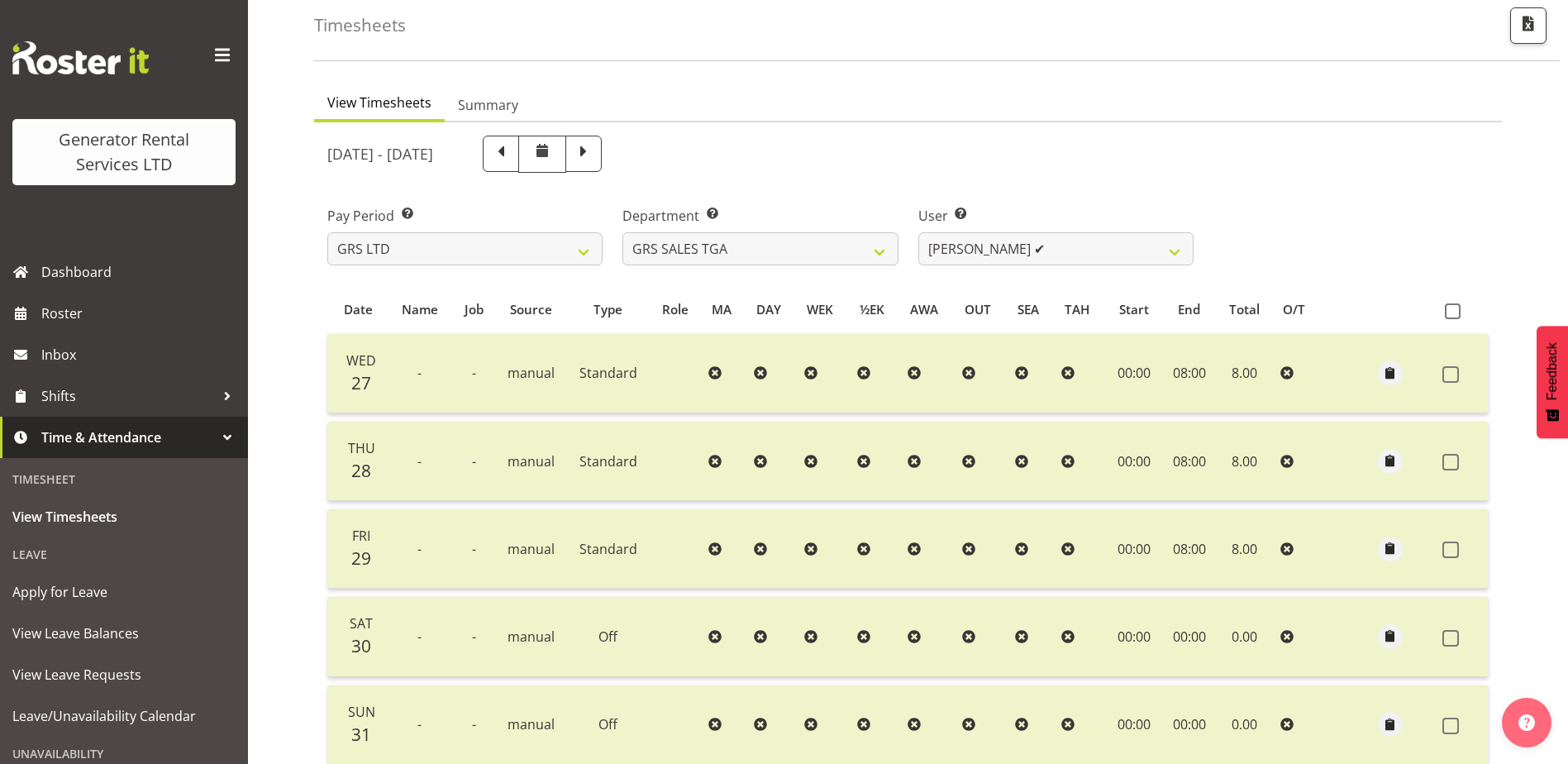
click at [1123, 231] on div "User Select user. Note: This is filtered down by the previous two drop-down ite…" at bounding box center [1055, 236] width 275 height 60
click at [1126, 243] on select "[PERSON_NAME] ✔" at bounding box center [1055, 249] width 275 height 33
drag, startPoint x: 1303, startPoint y: 208, endPoint x: 1280, endPoint y: 221, distance: 26.4
click at [1303, 208] on div "Pay Period Select which pay period you would like to view. GRS LTD GRS VEHICLES…" at bounding box center [908, 229] width 1181 height 93
click at [1535, 20] on span "button" at bounding box center [1528, 23] width 21 height 21
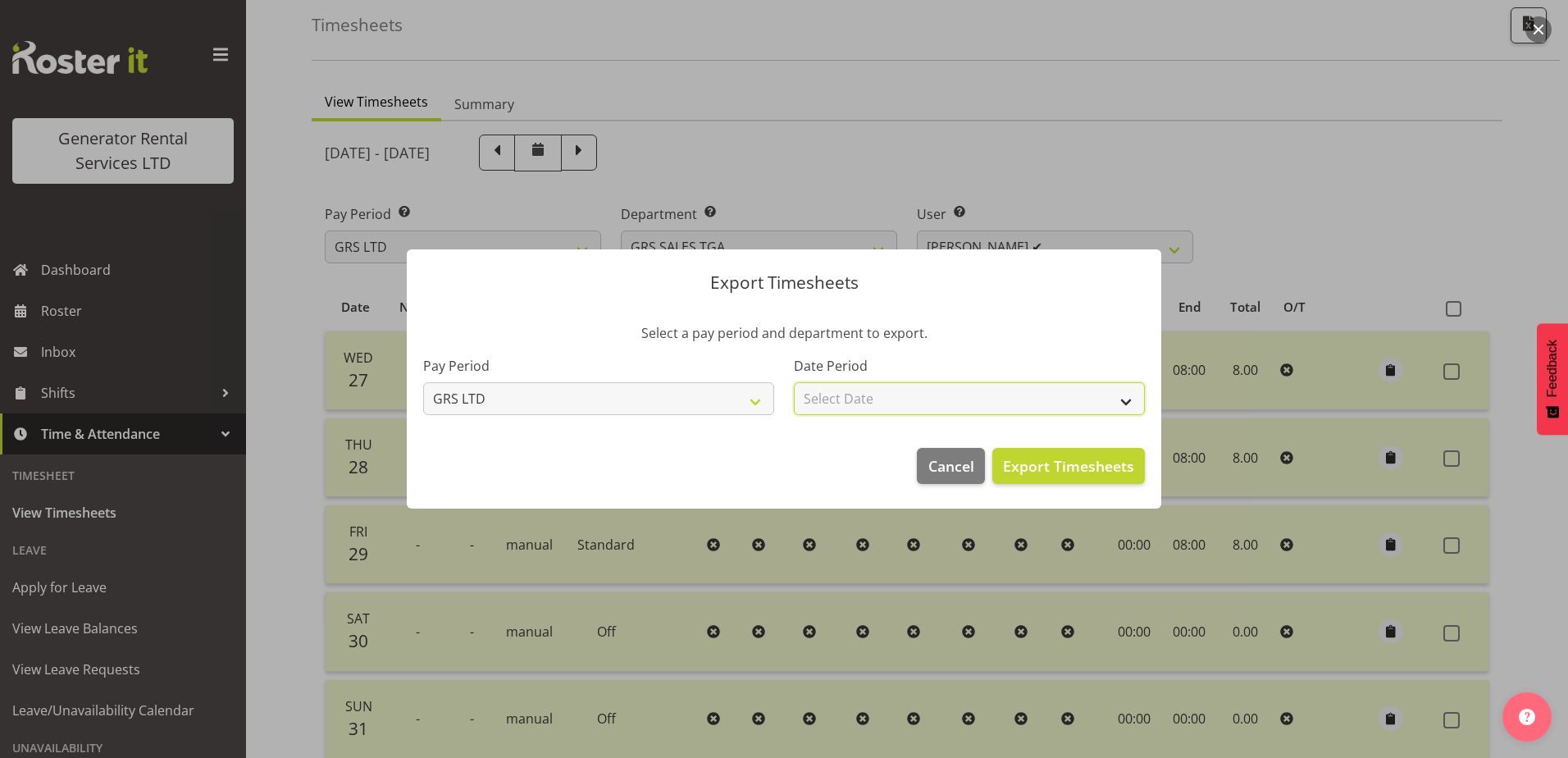
click at [1026, 406] on select "Select Date Week starting [DATE] Week starting [DATE] Week starting [DATE] Week…" at bounding box center [969, 398] width 351 height 33
select select "[DATE]"
click at [794, 382] on select "Select Date Week starting [DATE] Week starting [DATE] Week starting [DATE] Week…" at bounding box center [969, 398] width 351 height 33
click at [1111, 462] on span "Export Timesheets" at bounding box center [1068, 466] width 131 height 21
click at [957, 468] on span "Cancel" at bounding box center [951, 466] width 46 height 21
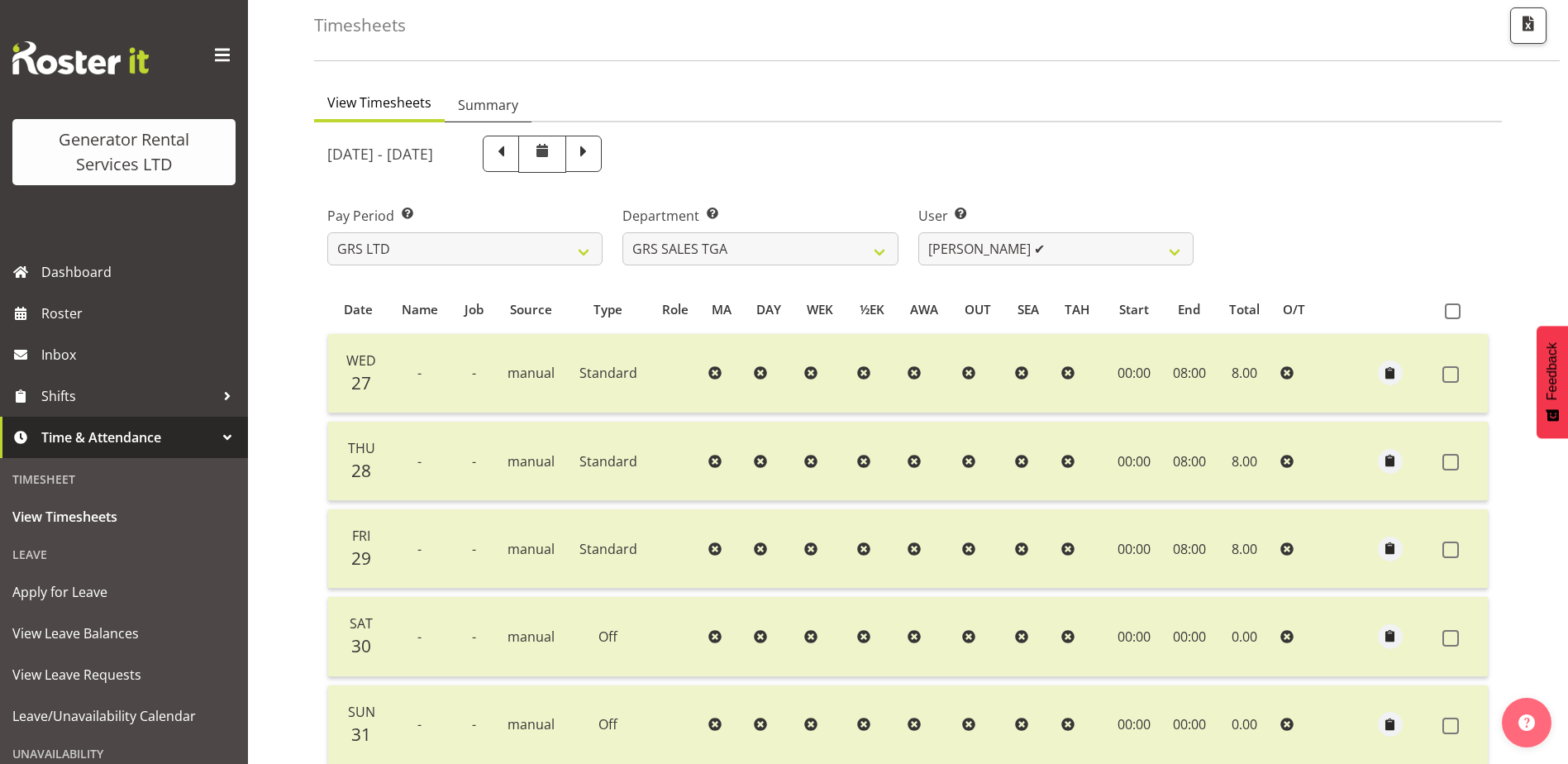
click at [480, 105] on span "Summary" at bounding box center [488, 105] width 60 height 20
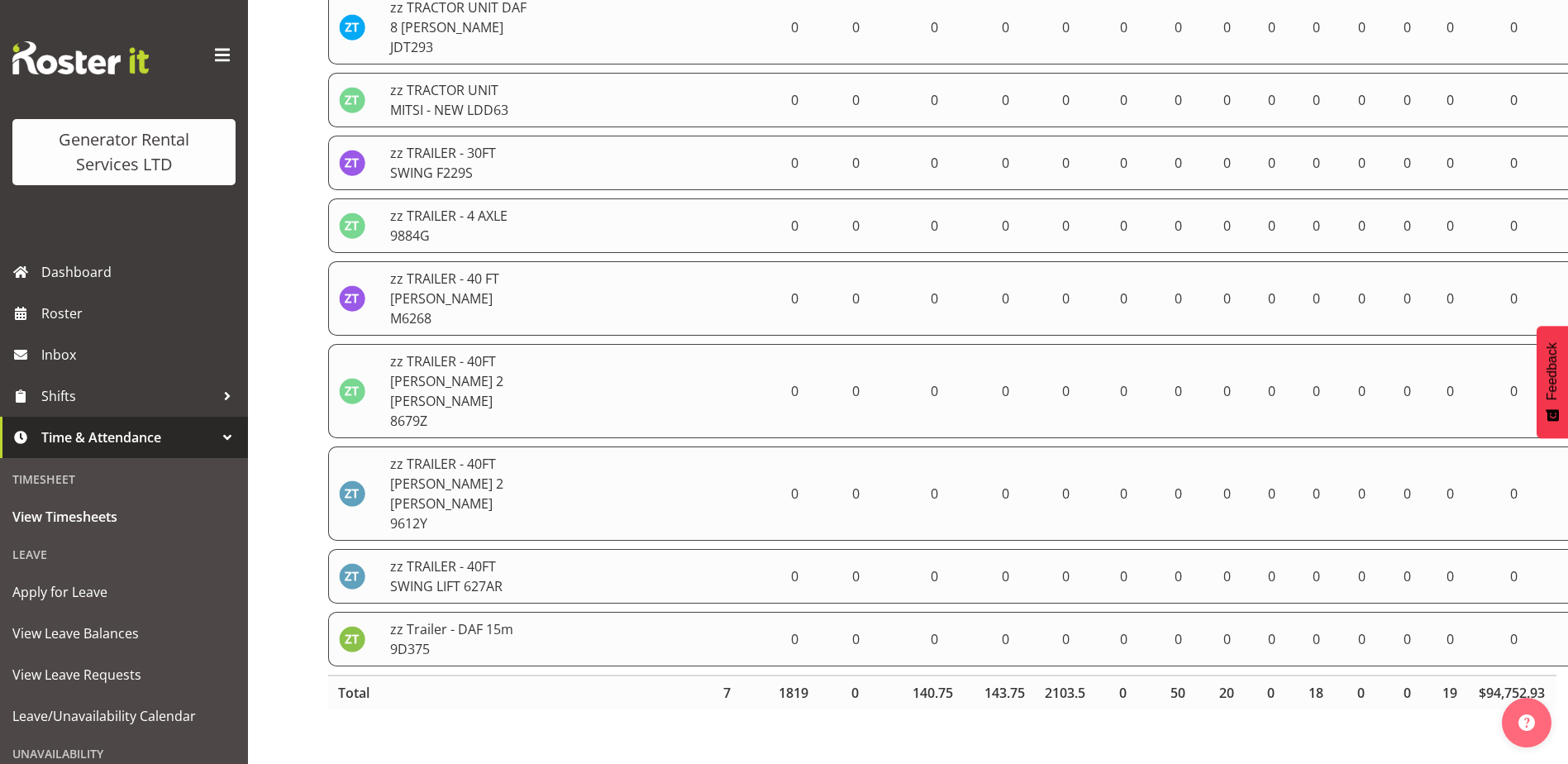
scroll to position [8133, 0]
drag, startPoint x: 368, startPoint y: 316, endPoint x: 1475, endPoint y: 801, distance: 1208.6
copy thead
